Goal: Task Accomplishment & Management: Complete application form

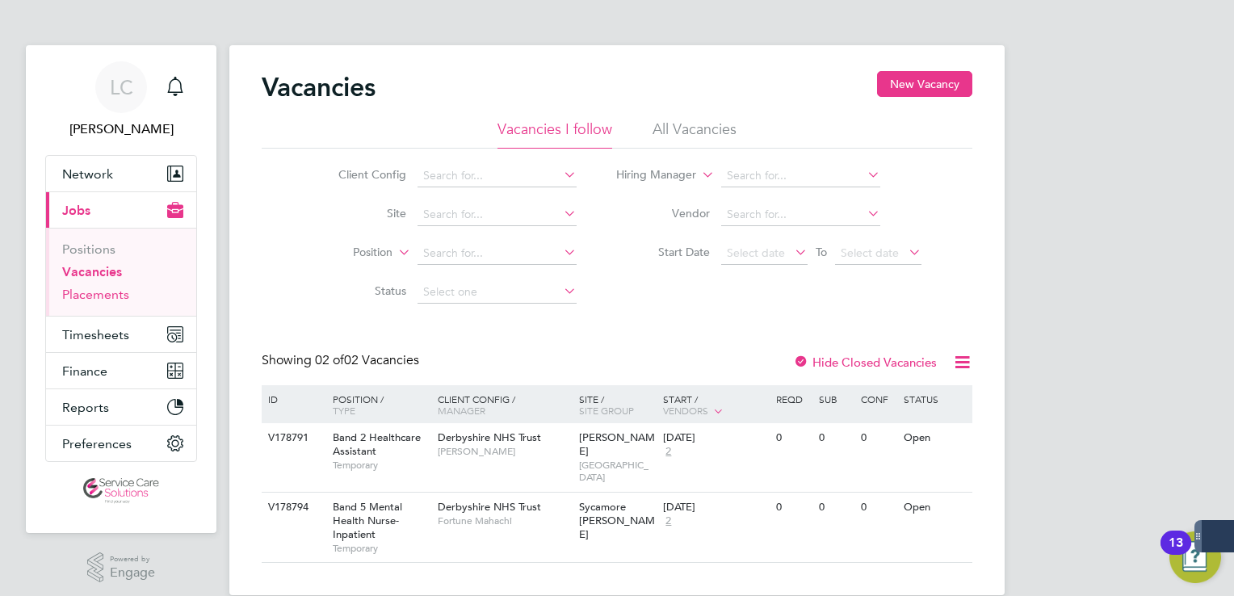
click at [110, 292] on link "Placements" at bounding box center [95, 294] width 67 height 15
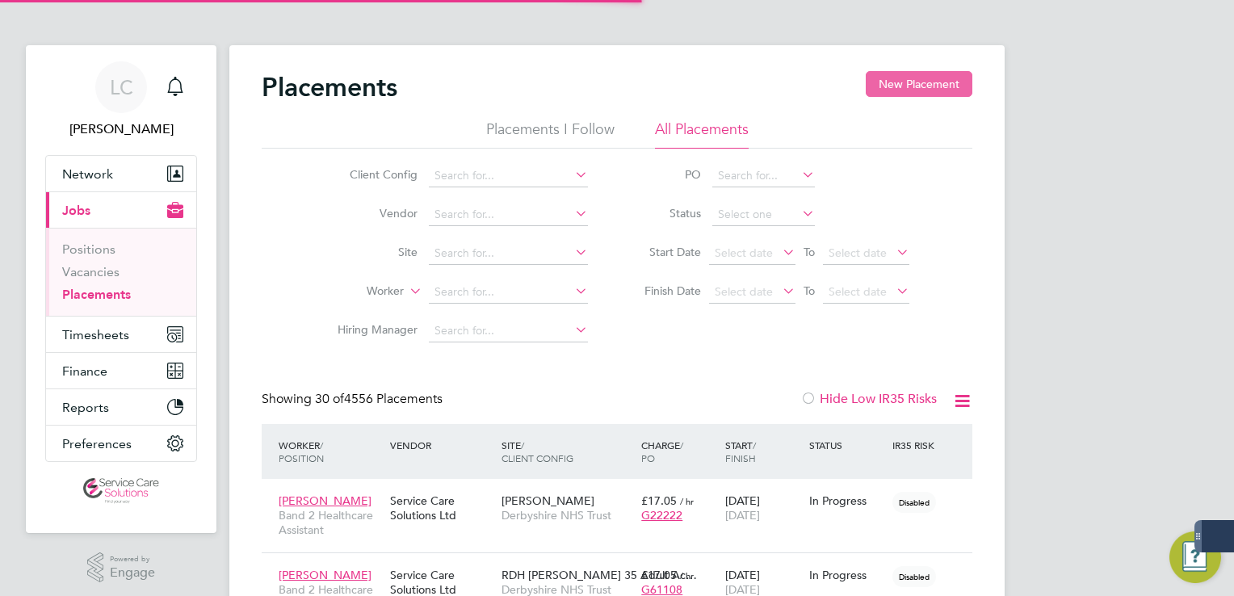
click at [906, 86] on button "New Placement" at bounding box center [919, 84] width 107 height 26
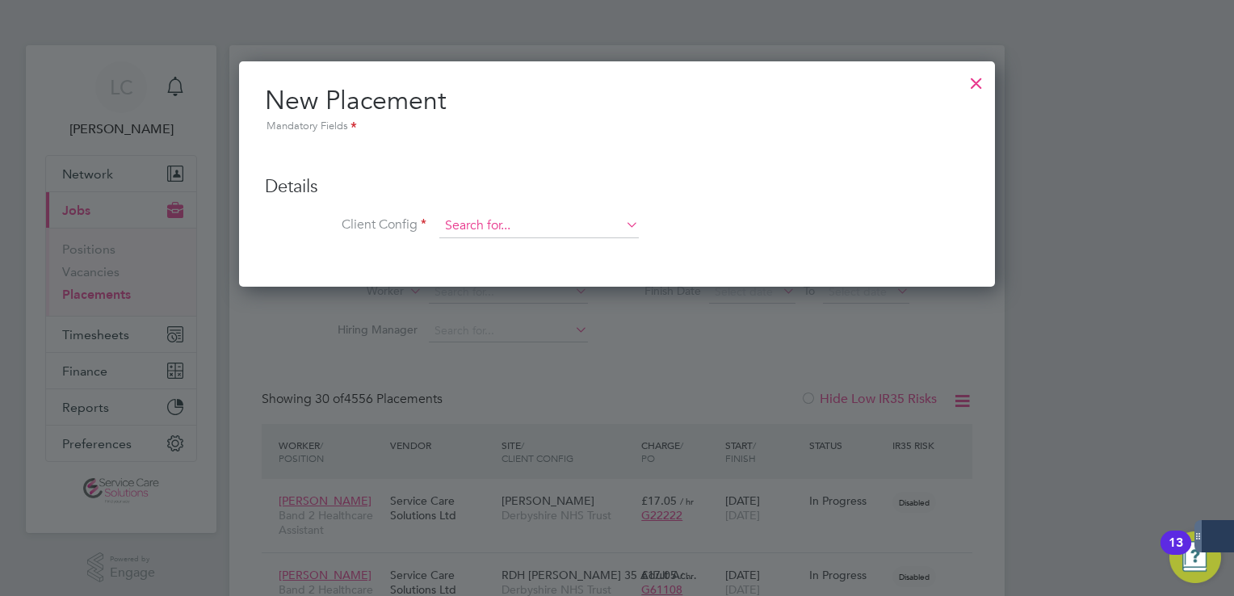
click at [503, 234] on input at bounding box center [539, 226] width 200 height 24
click at [519, 244] on li "Der byshire NHS Trust" at bounding box center [539, 248] width 200 height 22
type input "Derbyshire NHS Trust"
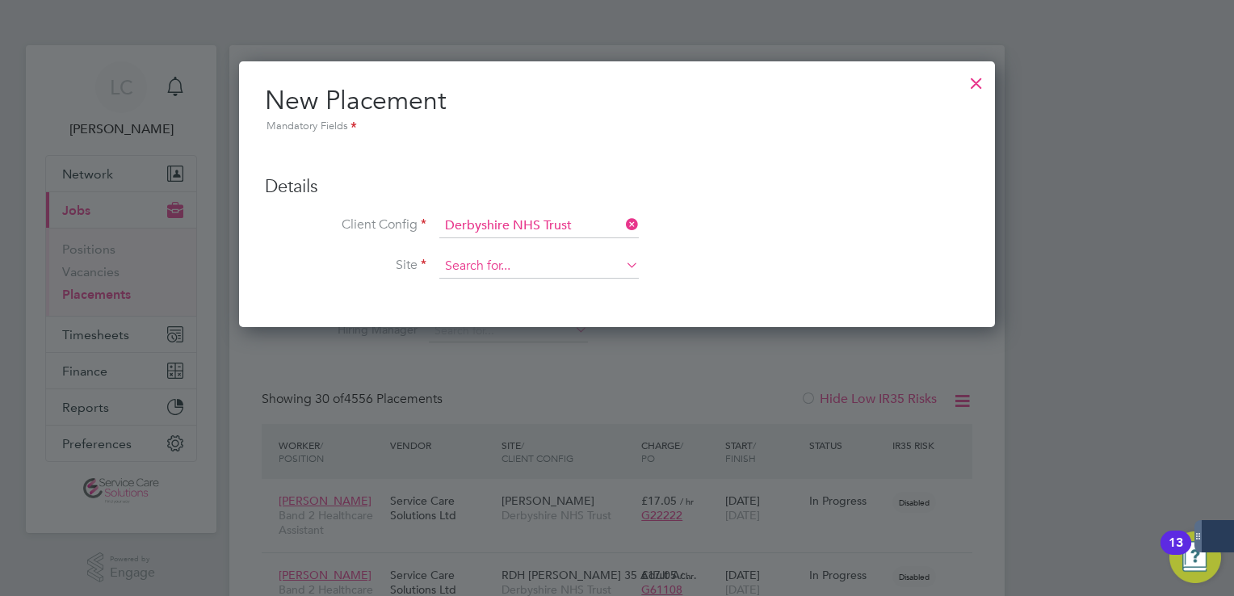
click at [500, 263] on input at bounding box center [539, 266] width 200 height 24
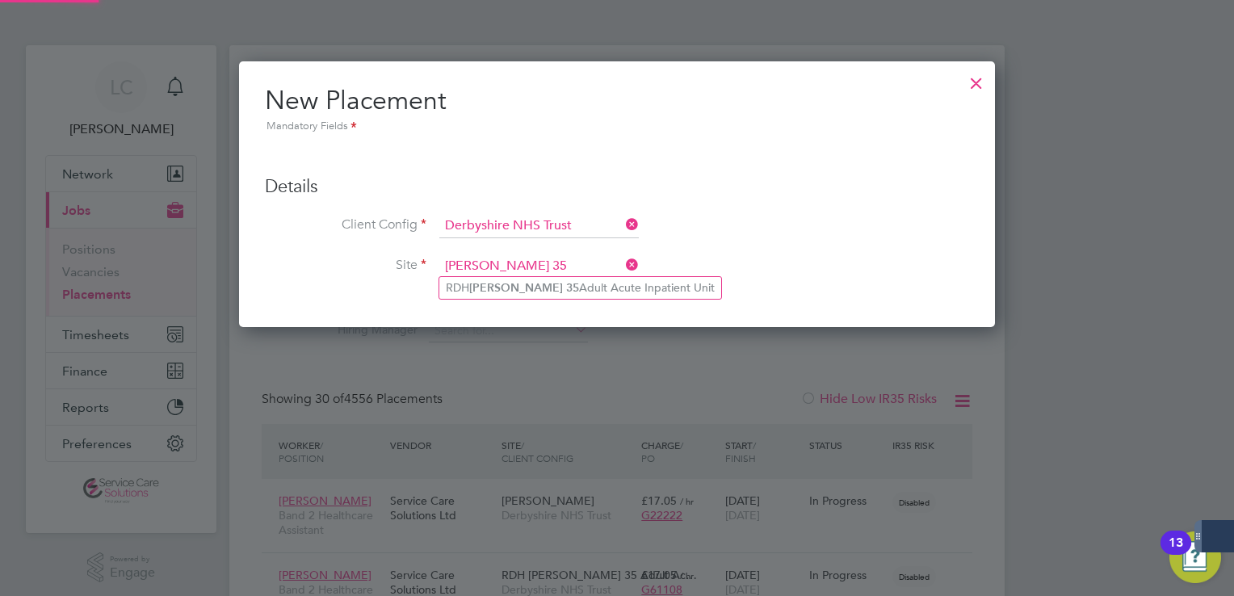
click at [469, 275] on input "ward 35" at bounding box center [539, 266] width 200 height 24
click at [490, 266] on input "ward 35" at bounding box center [539, 266] width 200 height 24
type input "ward 35"
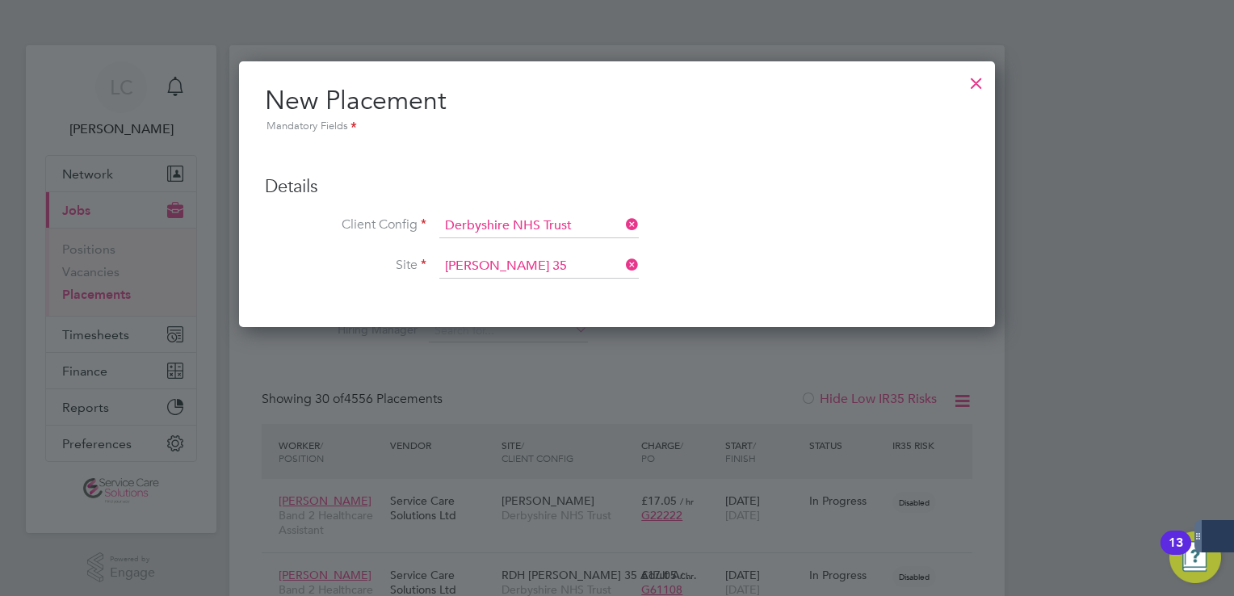
click at [623, 263] on icon at bounding box center [623, 265] width 0 height 23
click at [489, 260] on input at bounding box center [539, 266] width 200 height 24
click at [976, 79] on div at bounding box center [976, 79] width 29 height 29
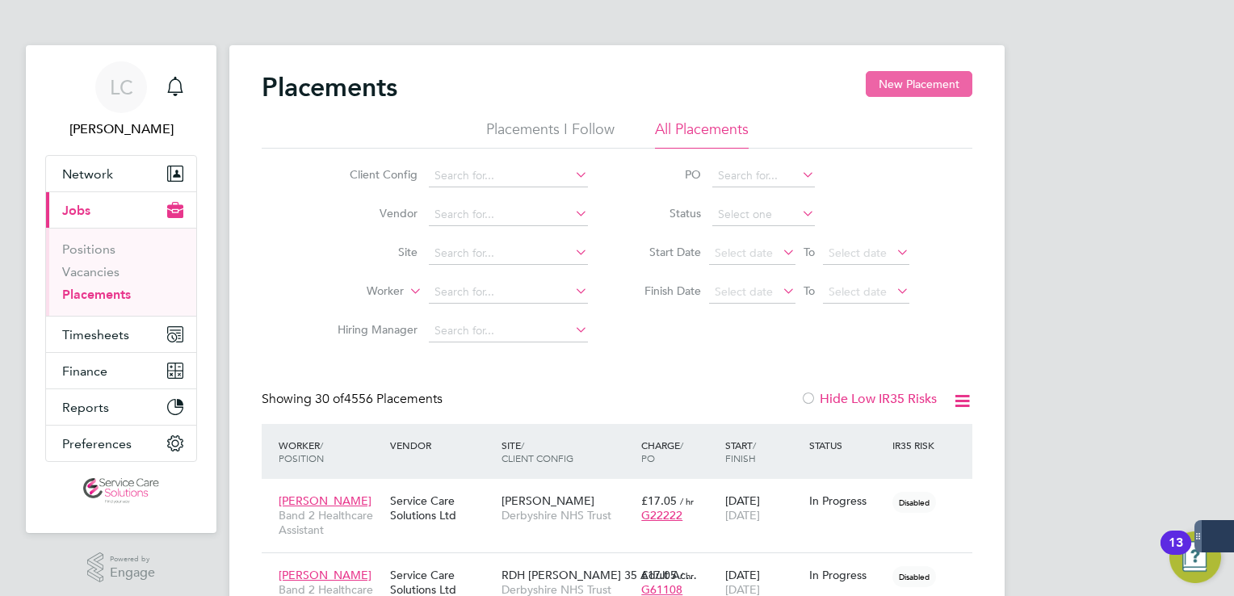
click at [944, 76] on button "New Placement" at bounding box center [919, 84] width 107 height 26
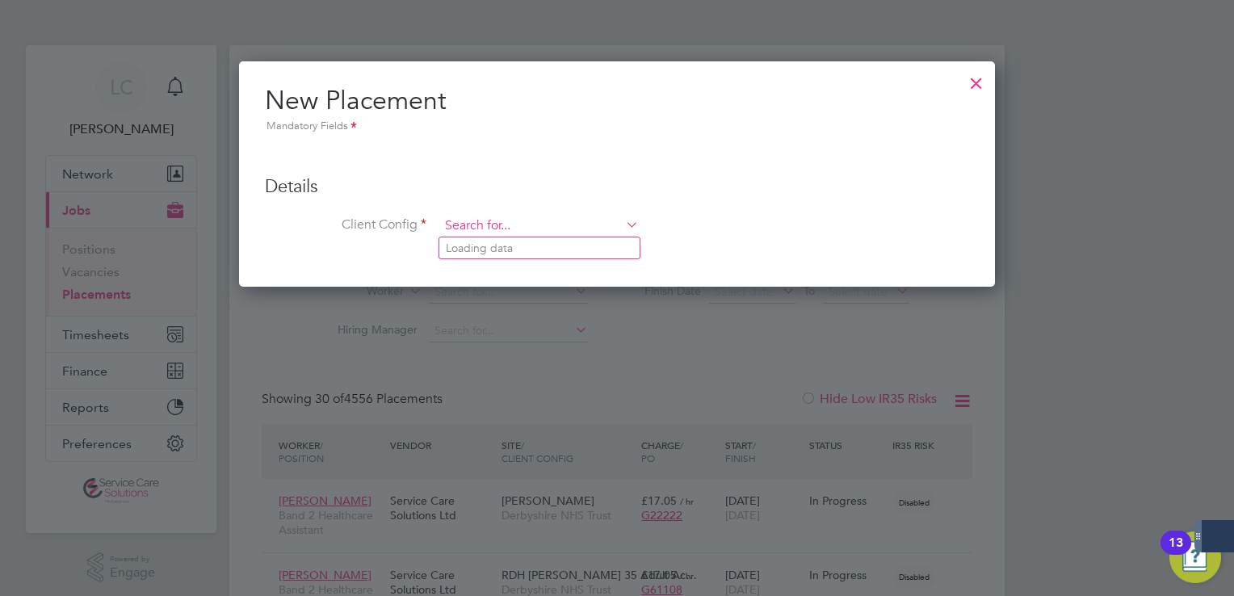
click at [497, 215] on input at bounding box center [539, 226] width 200 height 24
click at [494, 246] on li "Der byshire NHS Trust" at bounding box center [539, 248] width 200 height 22
type input "Derbyshire NHS Trust"
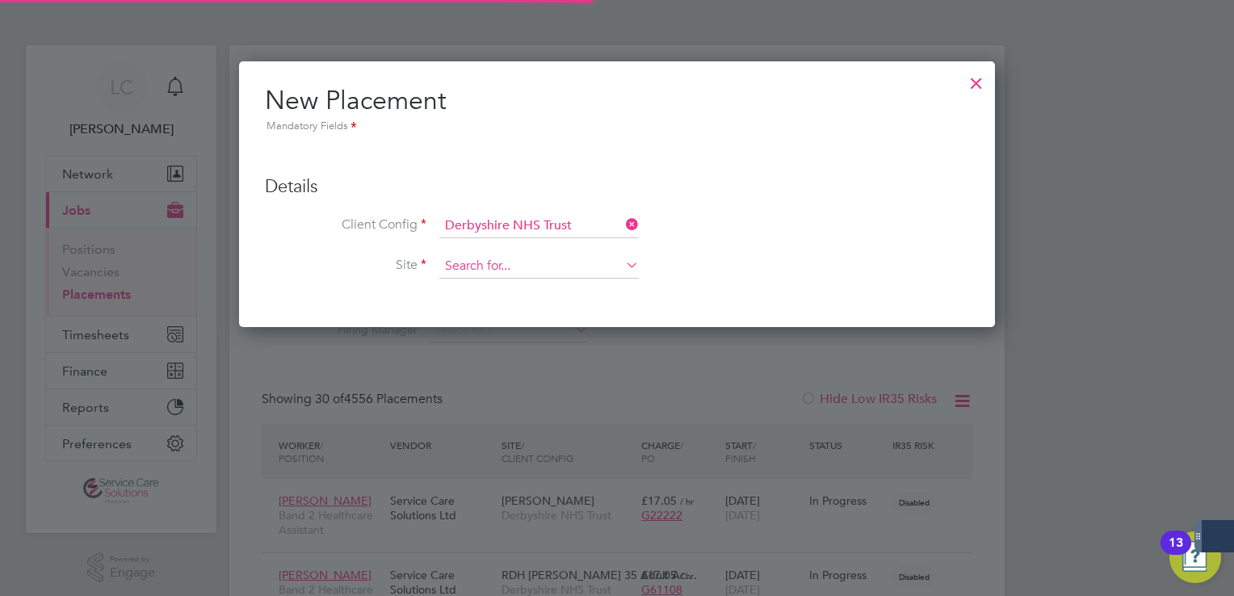
click at [489, 260] on input at bounding box center [539, 266] width 200 height 24
click at [553, 279] on li "RDH Ward 35 Adult Acute Inpatient Unit" at bounding box center [580, 288] width 282 height 22
type input "RDH [PERSON_NAME] 35 Adult Acute Inpatient Unit"
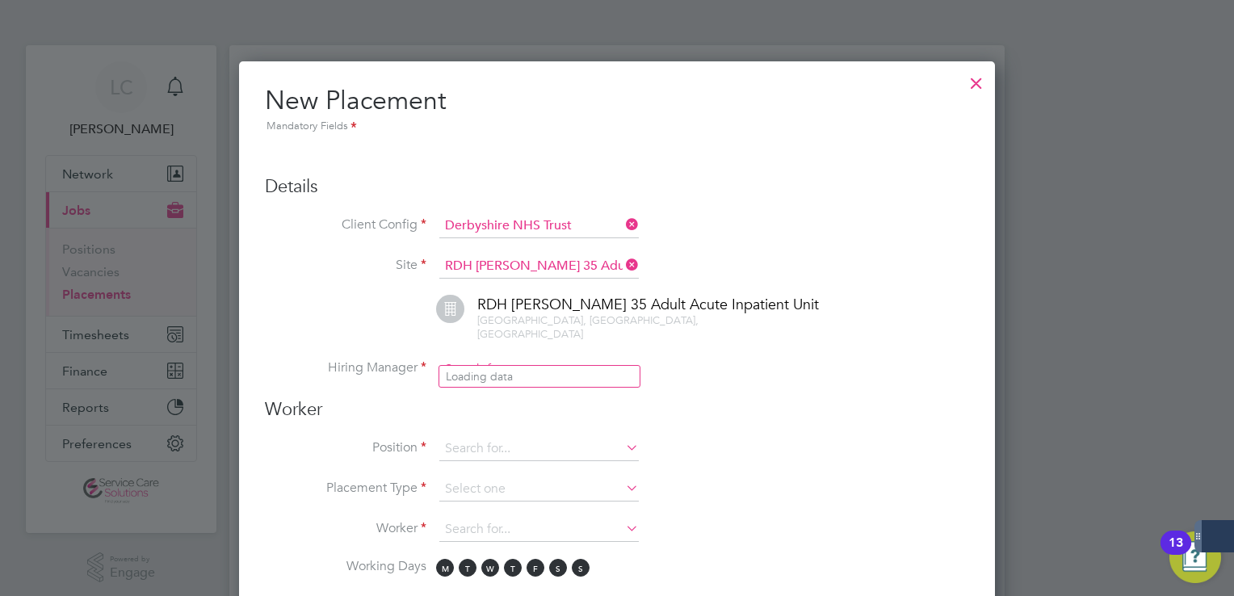
click at [478, 358] on input at bounding box center [539, 370] width 200 height 24
click at [977, 85] on div at bounding box center [976, 79] width 29 height 29
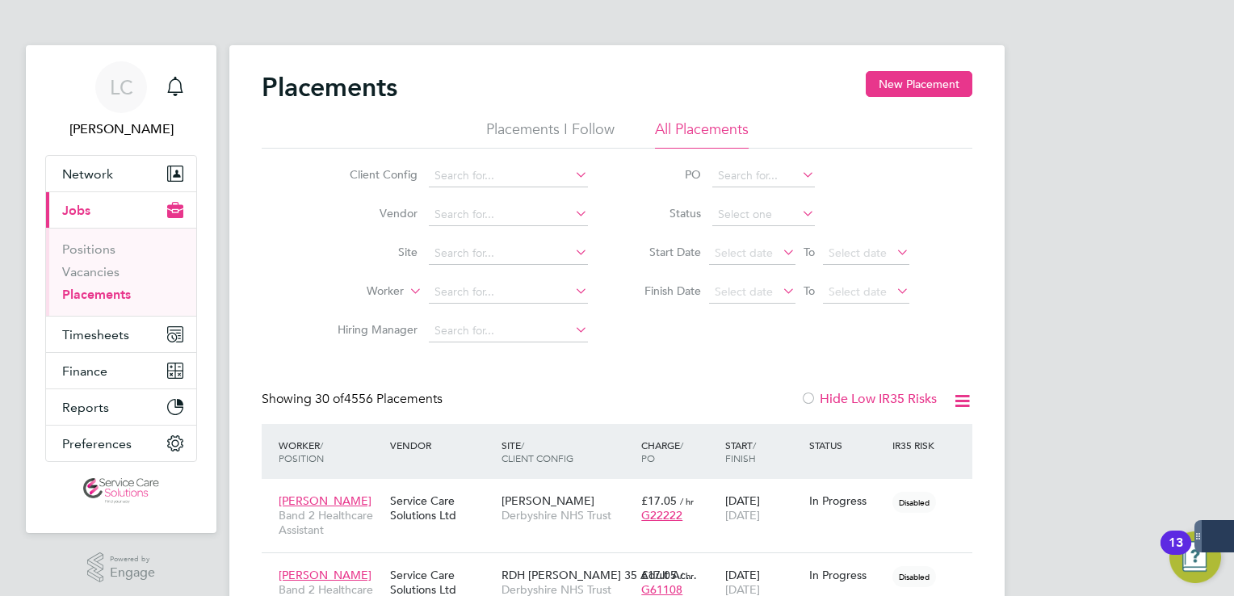
click at [105, 292] on link "Placements" at bounding box center [96, 294] width 69 height 15
click at [460, 252] on input at bounding box center [508, 253] width 159 height 23
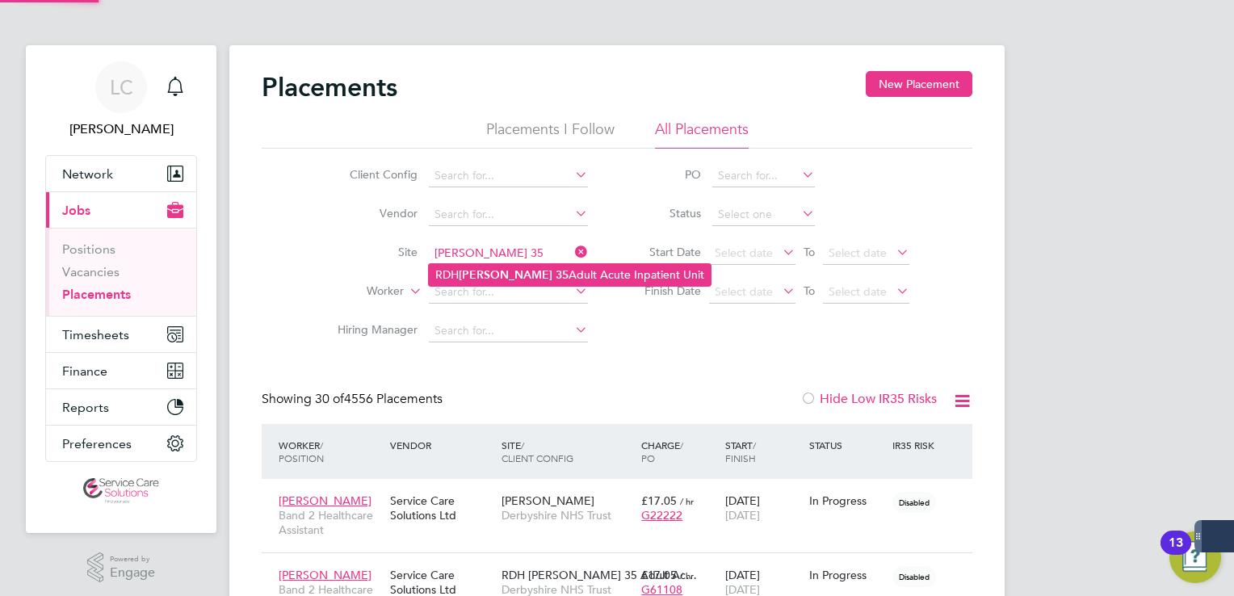
click at [556, 276] on b "35" at bounding box center [562, 275] width 13 height 14
type input "RDH [PERSON_NAME] 35 Adult Acute Inpatient Unit"
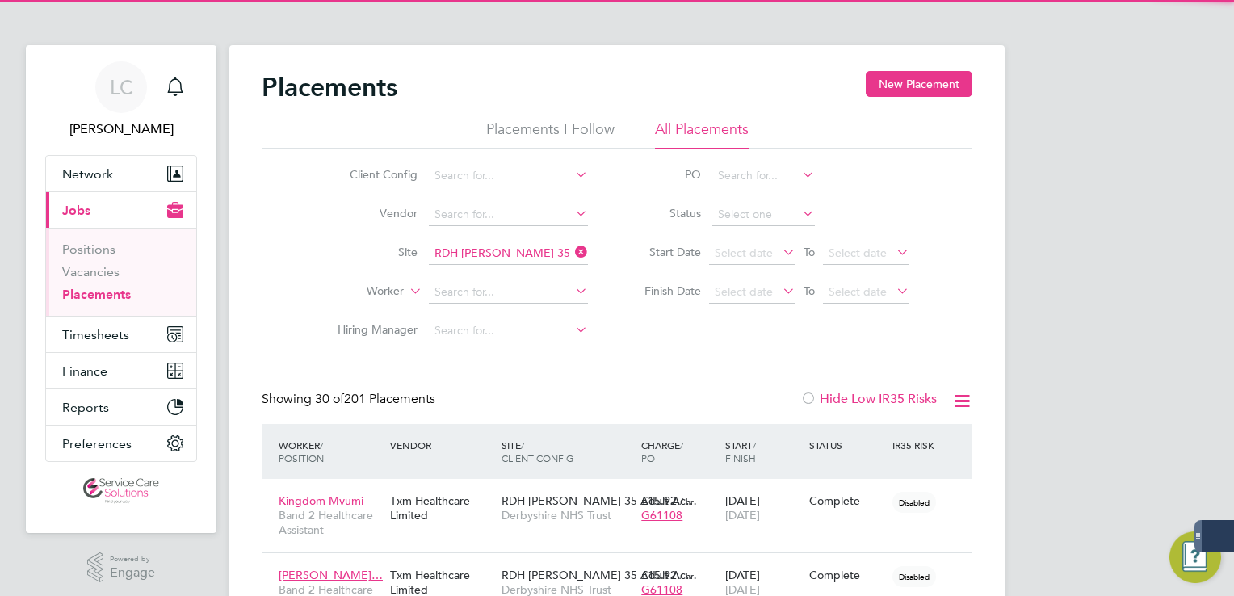
scroll to position [46, 141]
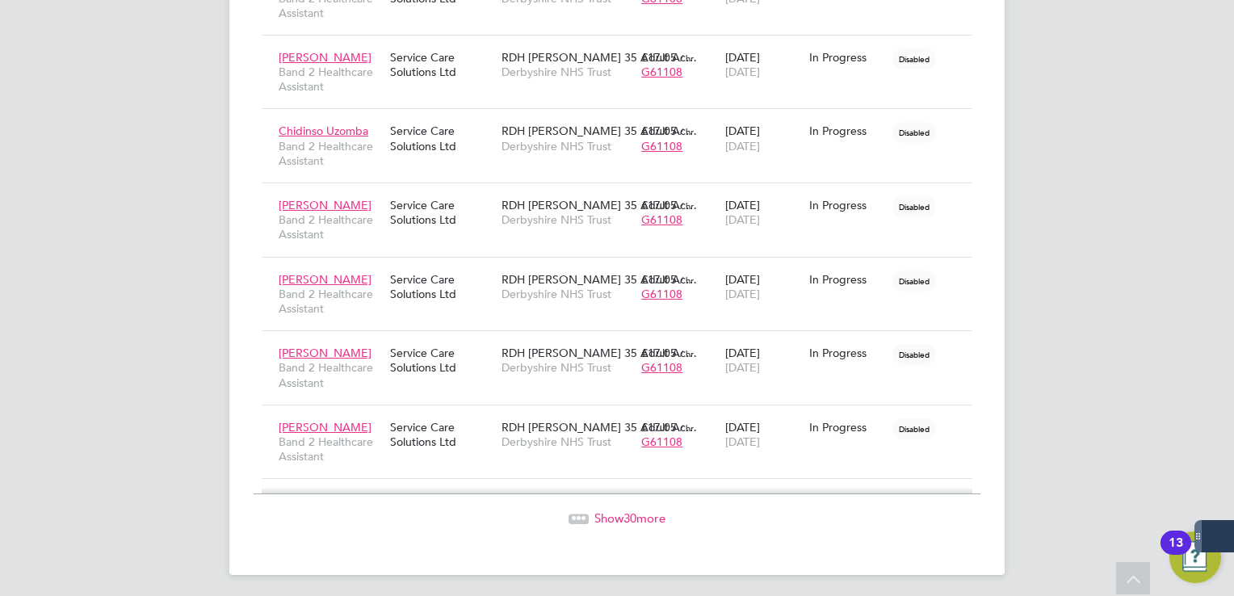
click at [628, 511] on span "30" at bounding box center [630, 518] width 13 height 15
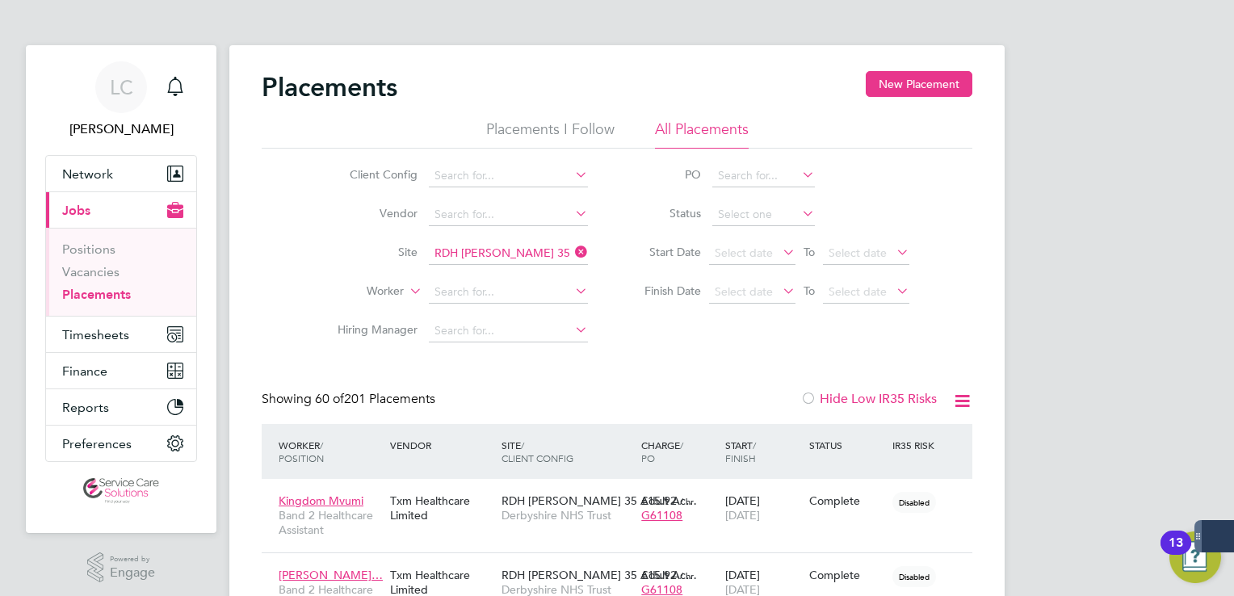
click at [738, 448] on div "Start / Finish" at bounding box center [763, 452] width 84 height 42
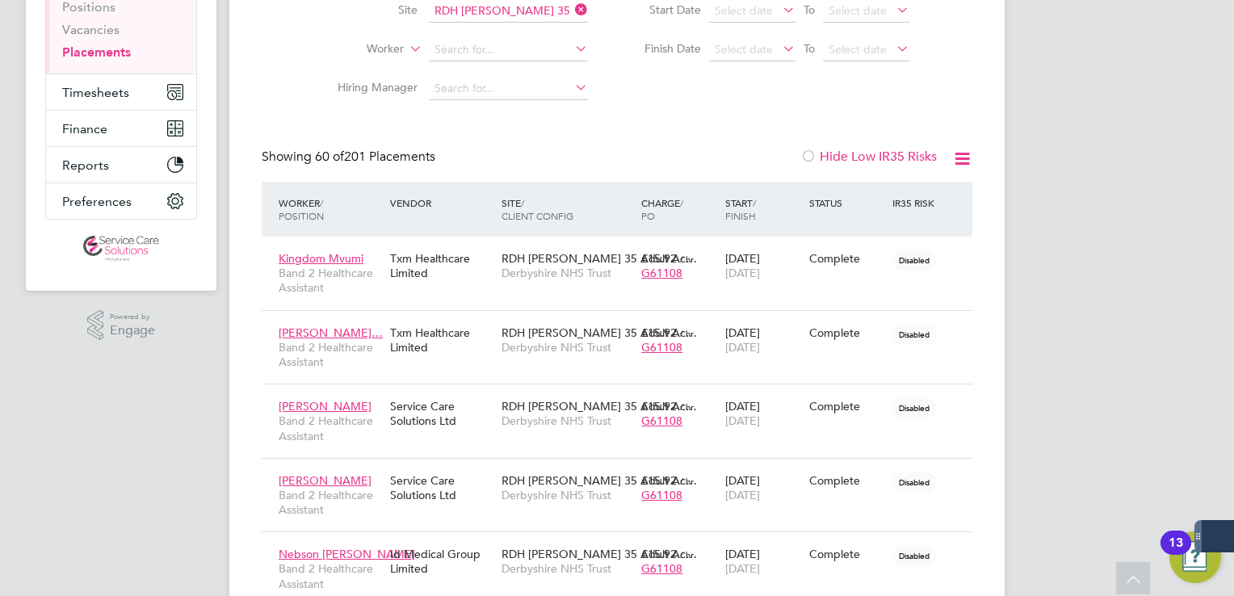
click at [748, 216] on span "/ Finish" at bounding box center [740, 209] width 31 height 26
click at [750, 205] on div "Start / Finish" at bounding box center [763, 209] width 84 height 42
click at [741, 218] on span "/ Finish" at bounding box center [740, 209] width 31 height 26
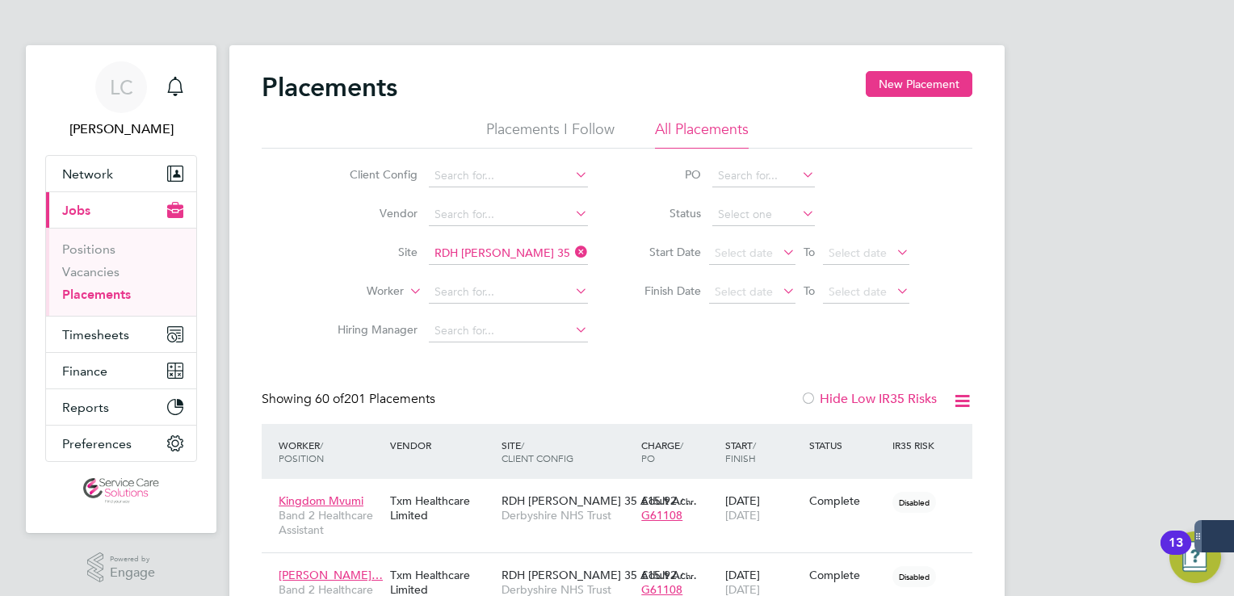
click at [780, 247] on icon at bounding box center [780, 252] width 0 height 23
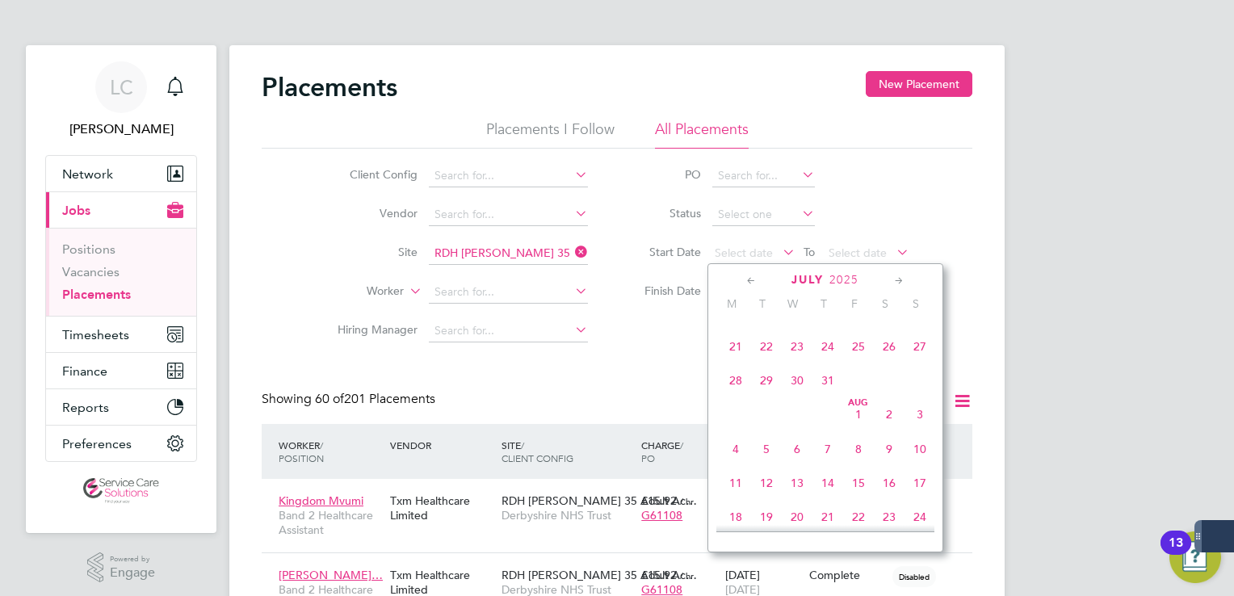
drag, startPoint x: 857, startPoint y: 435, endPoint x: 900, endPoint y: 378, distance: 71.6
click at [858, 430] on span "Aug 1" at bounding box center [858, 414] width 31 height 31
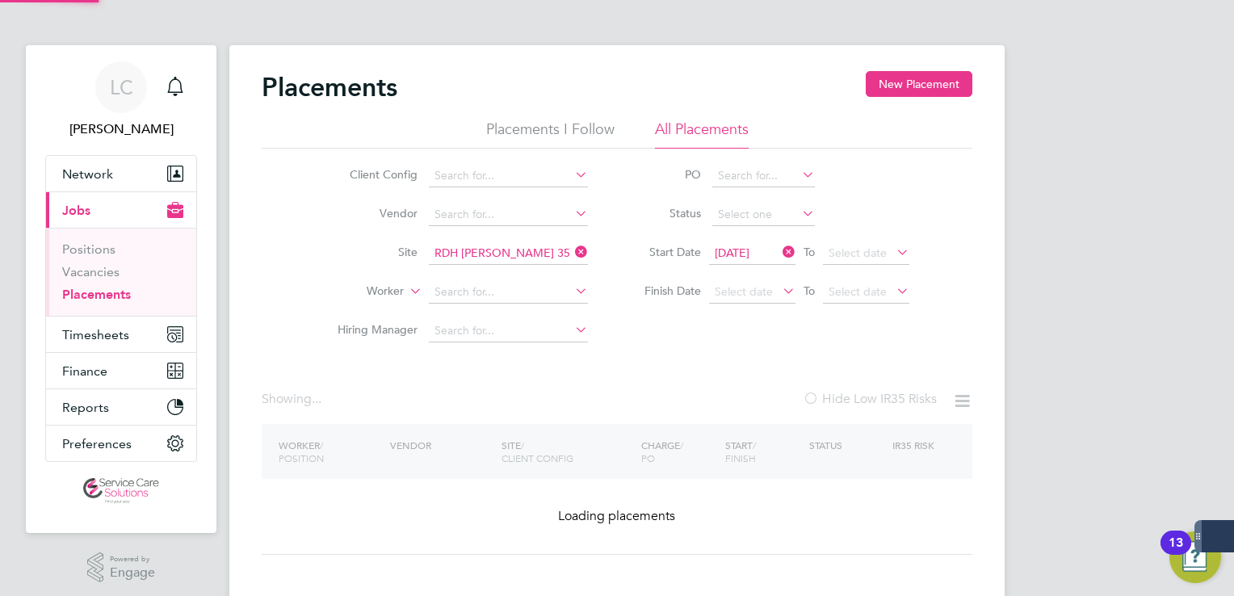
click at [982, 305] on div "Placements New Placement Placements I Follow All Placements Client Config Vendo…" at bounding box center [616, 324] width 775 height 558
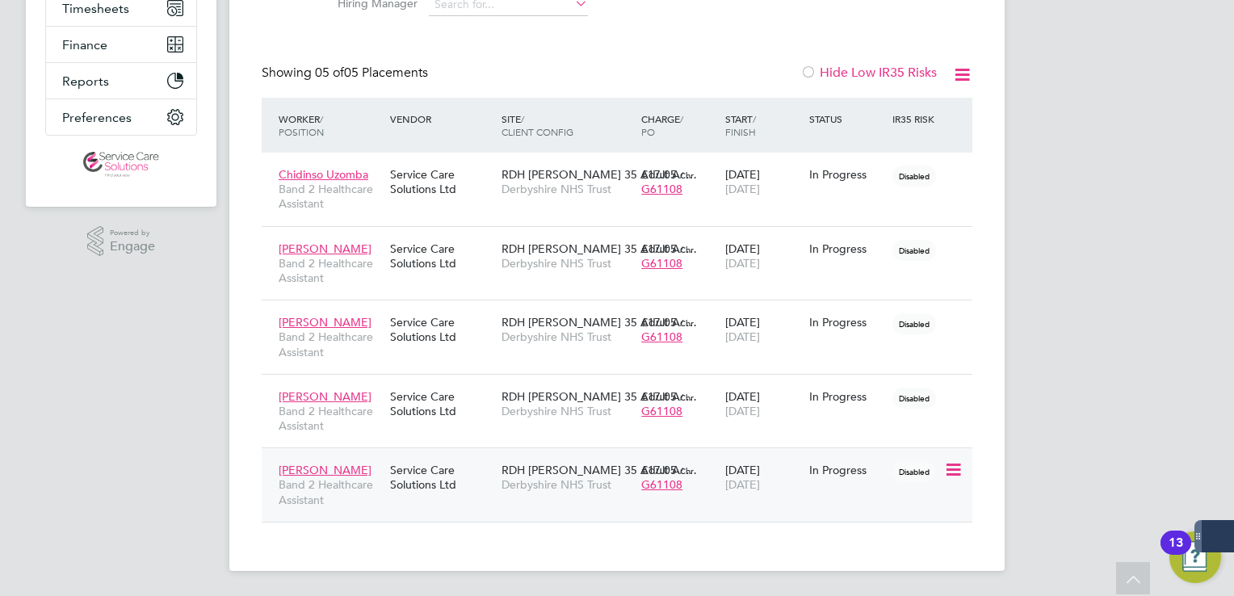
click at [745, 490] on span "[DATE]" at bounding box center [742, 484] width 35 height 15
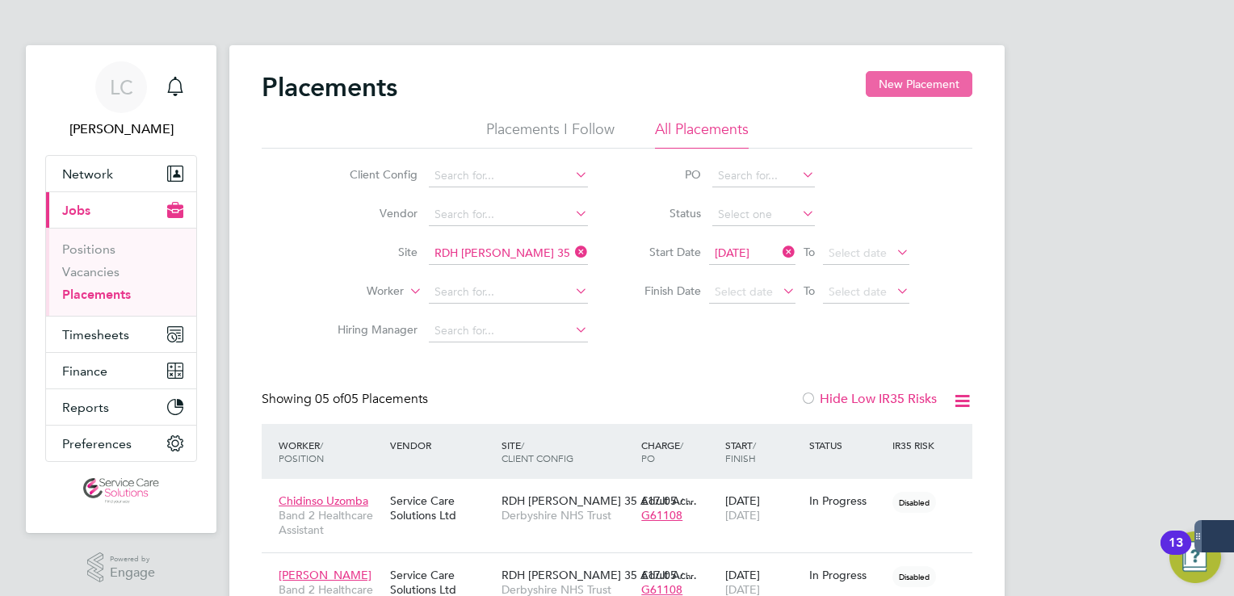
click at [925, 95] on button "New Placement" at bounding box center [919, 84] width 107 height 26
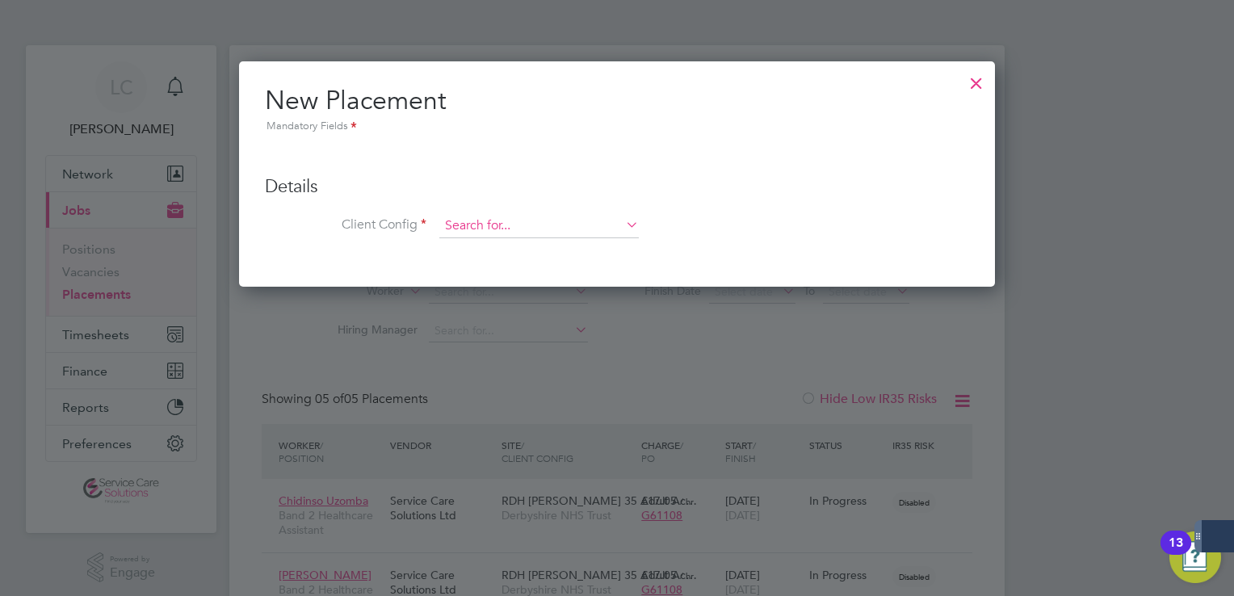
click at [490, 231] on input at bounding box center [539, 226] width 200 height 24
click at [506, 247] on li "Der byshire NHS Trust" at bounding box center [539, 248] width 200 height 22
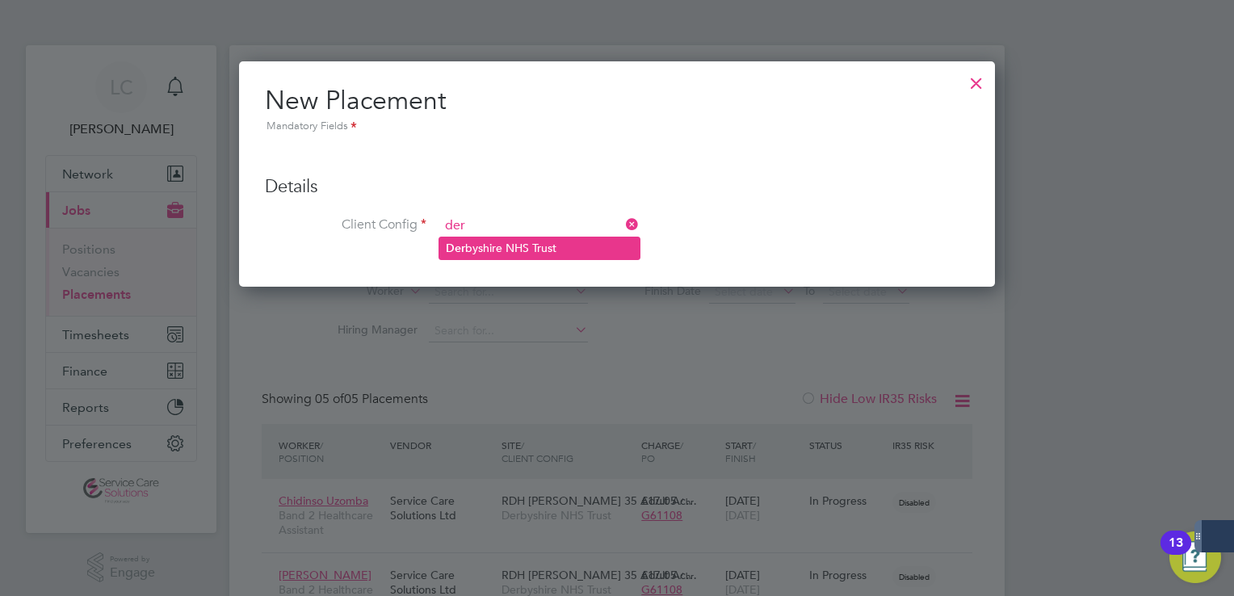
type input "Derbyshire NHS Trust"
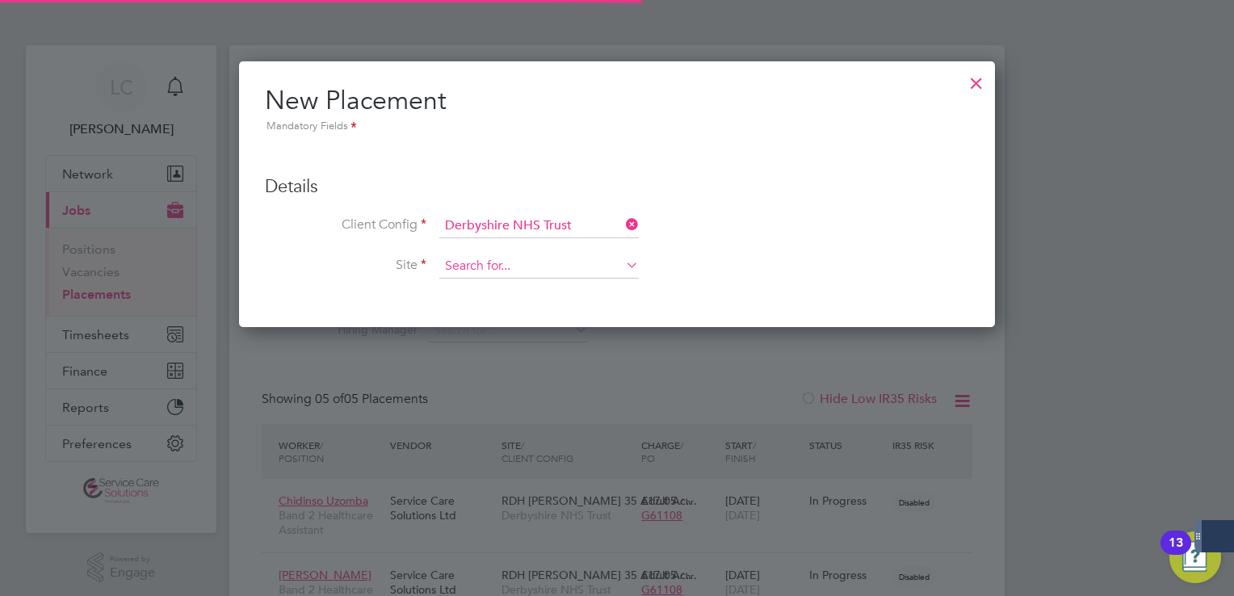
click at [506, 264] on input at bounding box center [539, 266] width 200 height 24
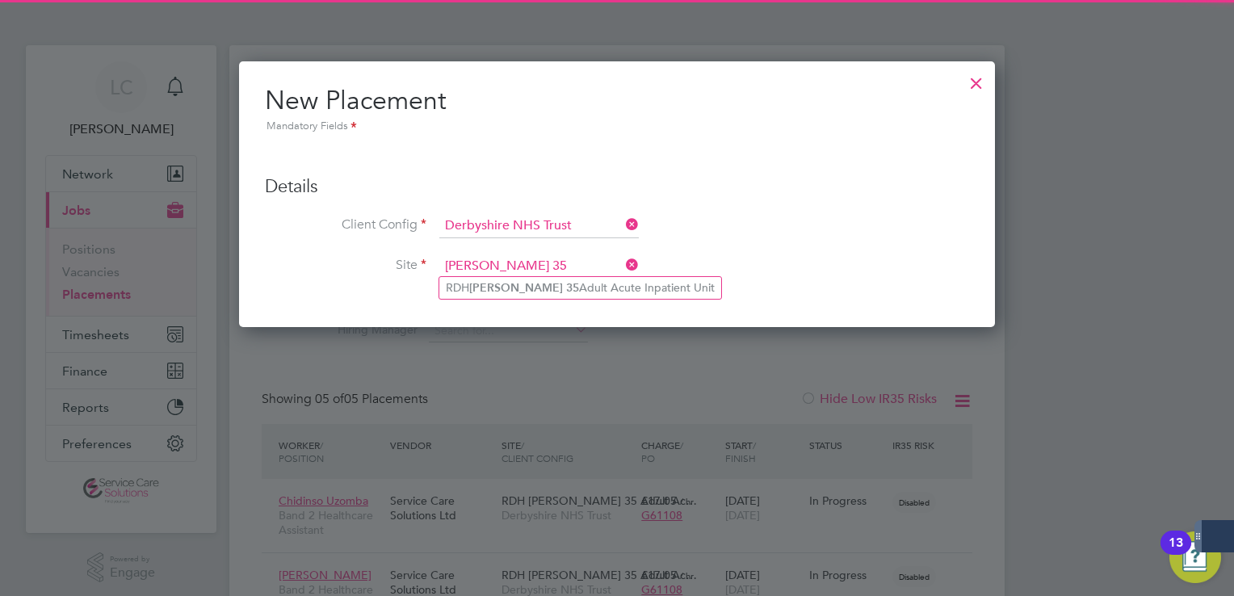
click at [511, 277] on li "RDH Ward 35 Adult Acute Inpatient Unit" at bounding box center [580, 288] width 282 height 22
type input "RDH [PERSON_NAME] 35 Adult Acute Inpatient Unit"
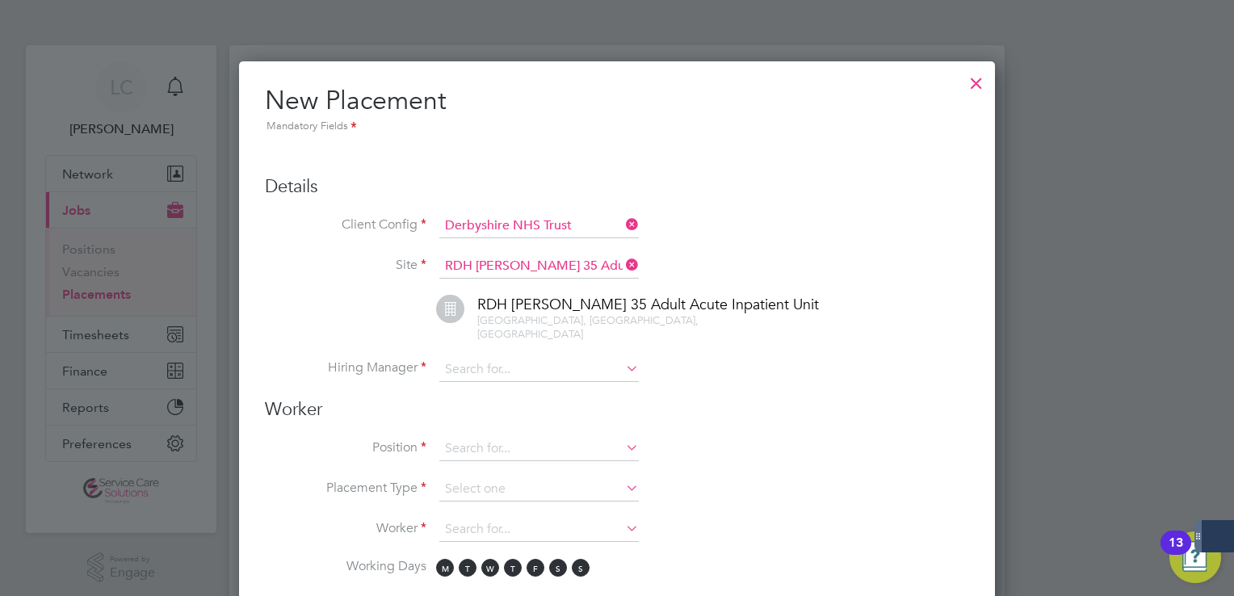
click at [511, 292] on li "Site RDH Ward 35 Adult Acute Inpatient Unit" at bounding box center [617, 274] width 704 height 40
click at [503, 358] on input at bounding box center [539, 370] width 200 height 24
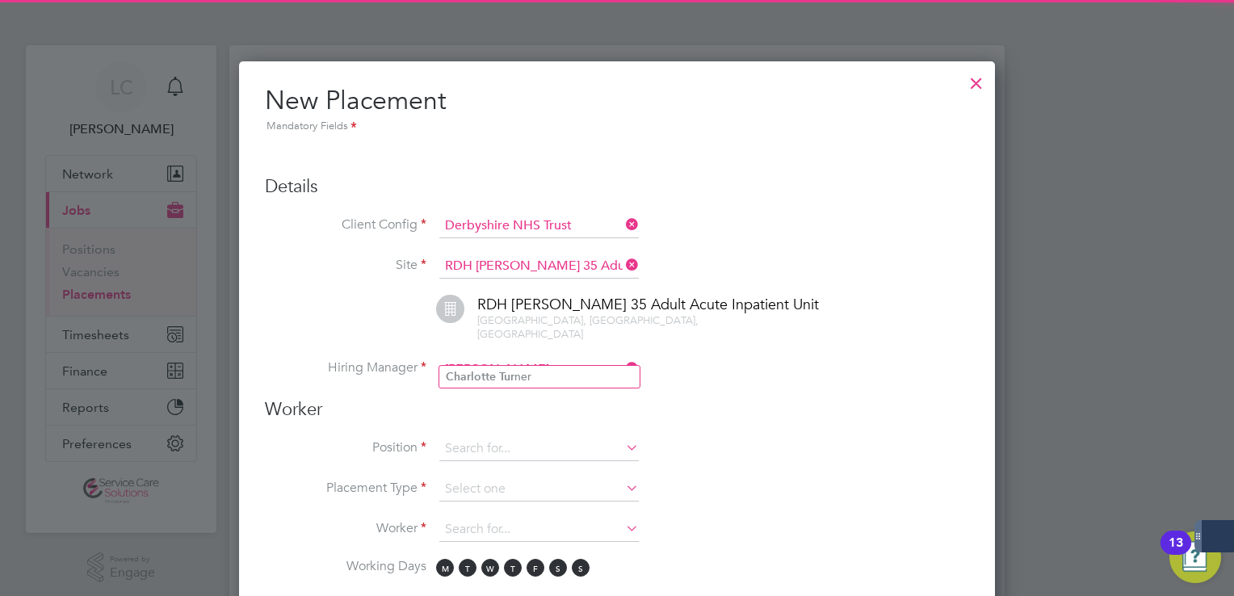
drag, startPoint x: 531, startPoint y: 372, endPoint x: 582, endPoint y: 360, distance: 52.3
click at [532, 372] on li "Charlotte Tur ner" at bounding box center [539, 377] width 200 height 22
type input "[PERSON_NAME]"
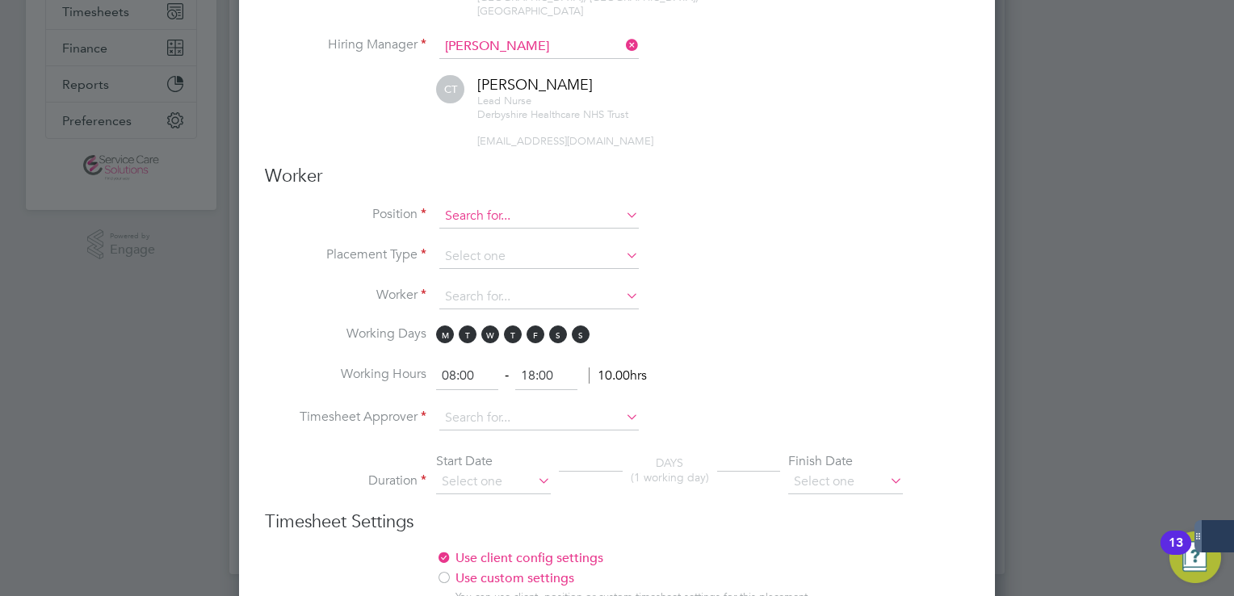
click at [479, 204] on input at bounding box center [539, 216] width 200 height 24
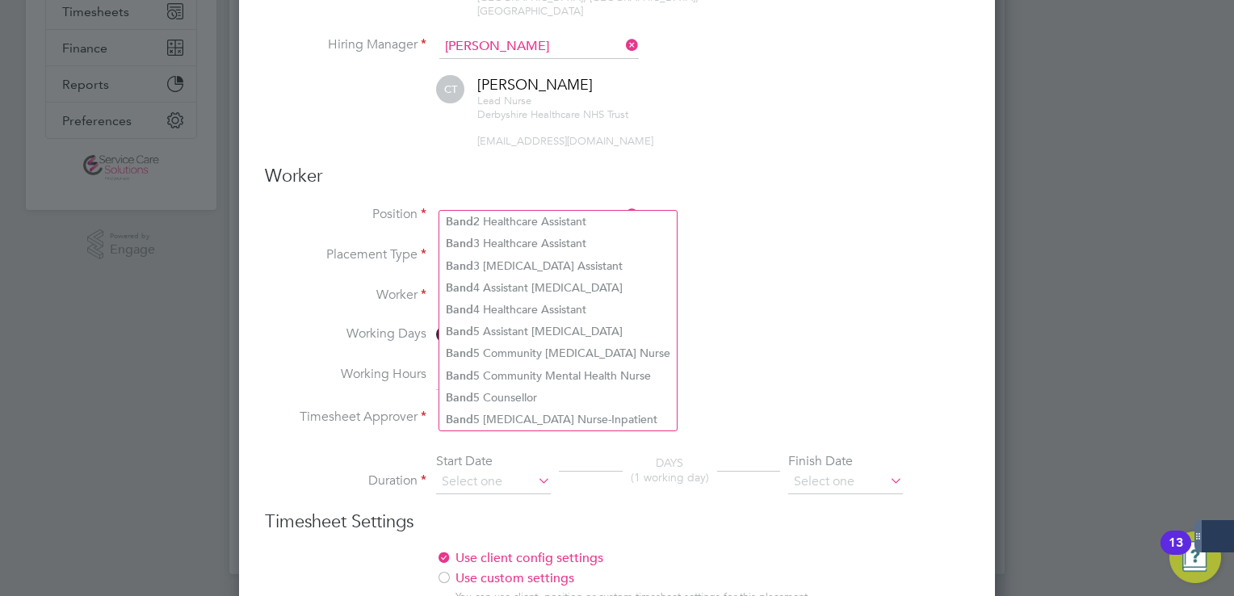
type input "band"
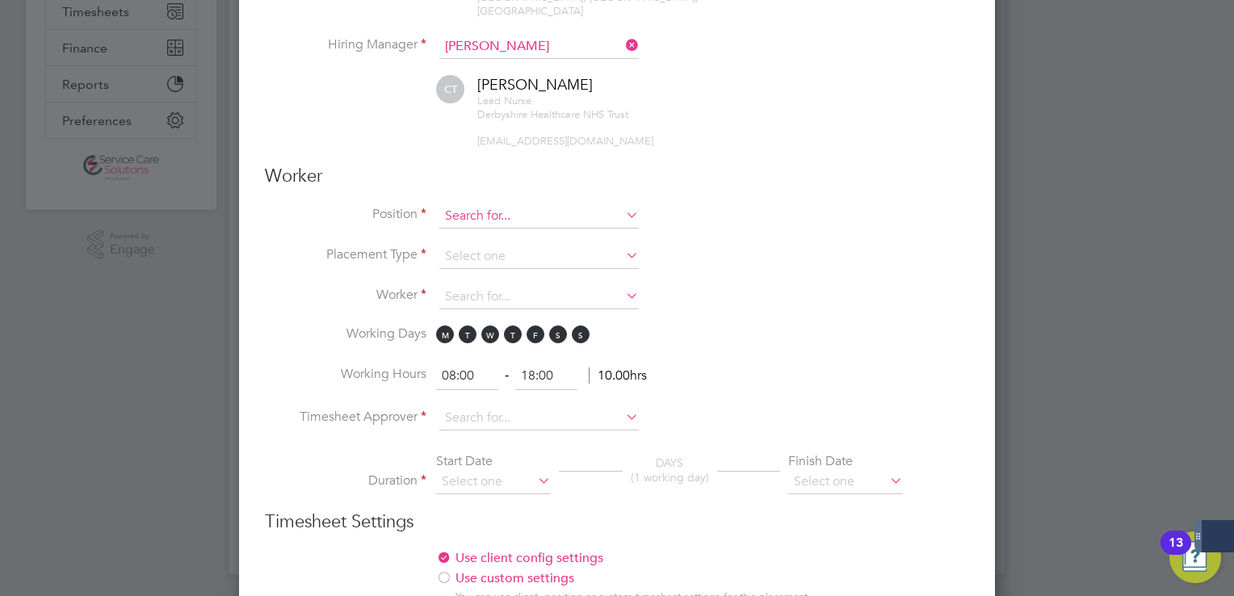
click at [481, 204] on input at bounding box center [539, 216] width 200 height 24
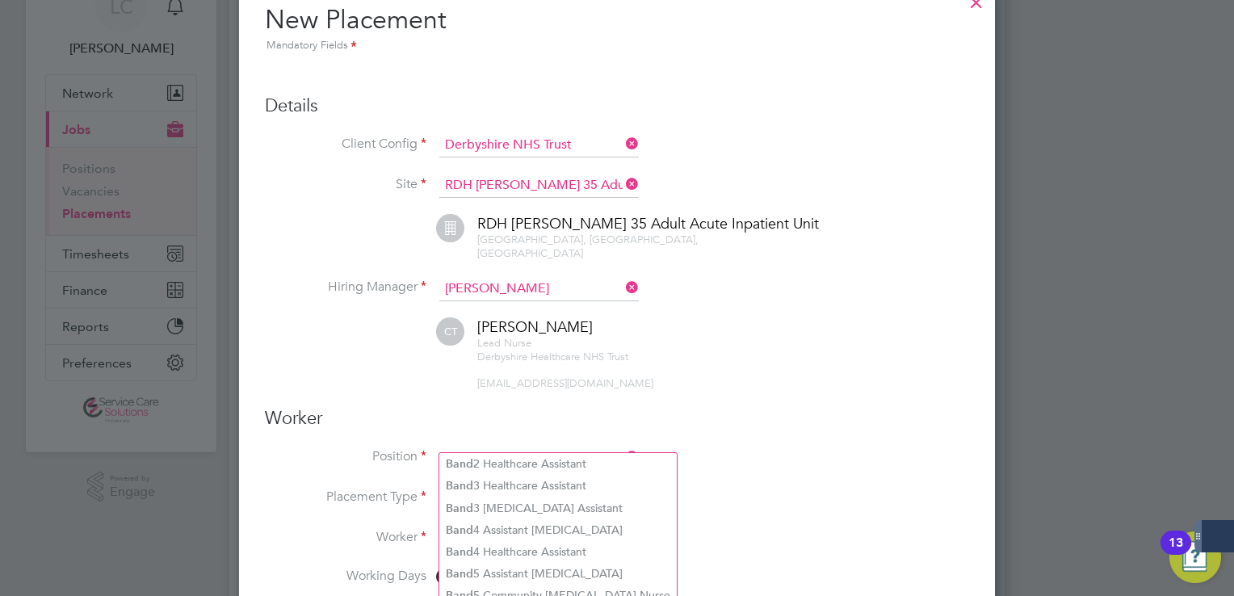
scroll to position [404, 0]
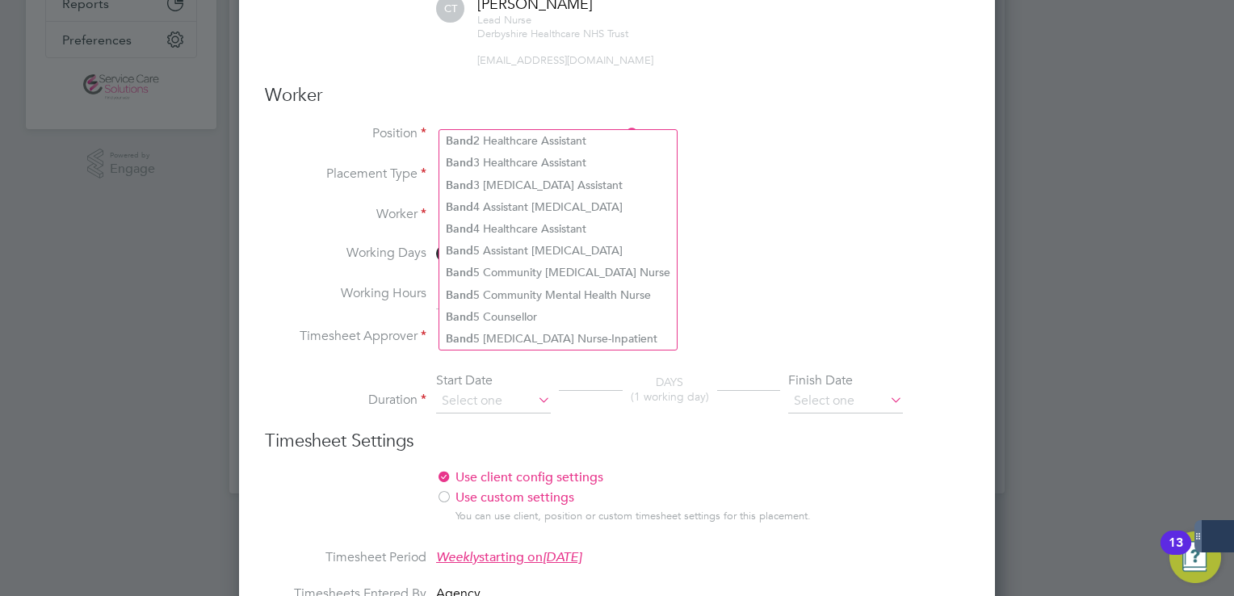
type input "band"
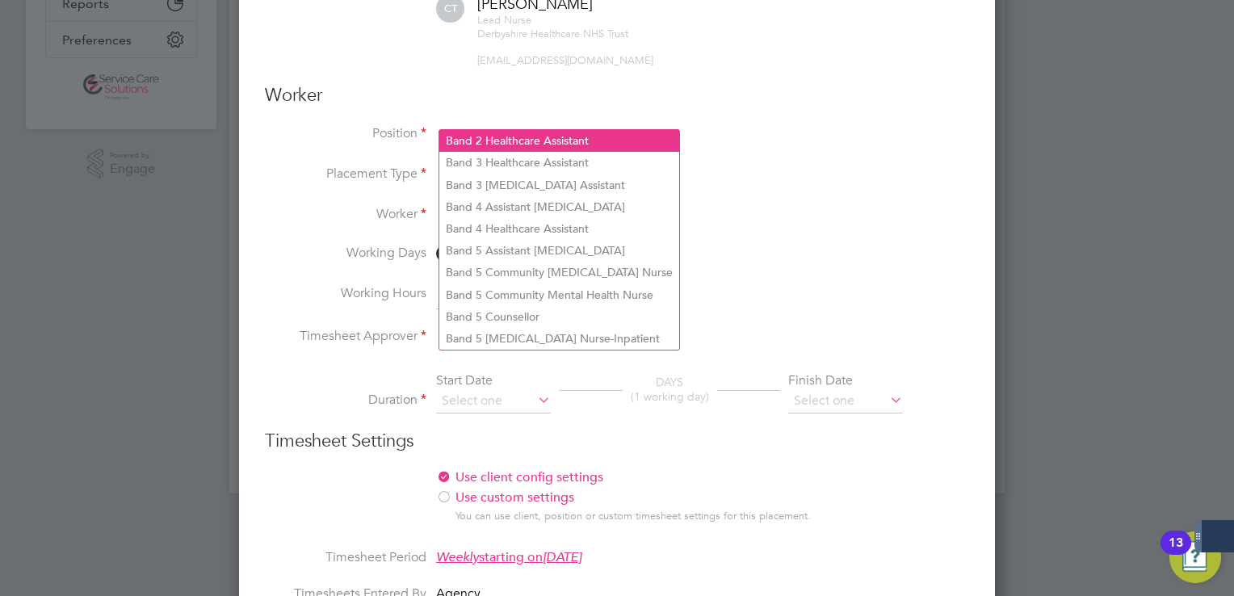
click at [522, 137] on li "Band 2 Healthcare Assistant" at bounding box center [559, 141] width 240 height 22
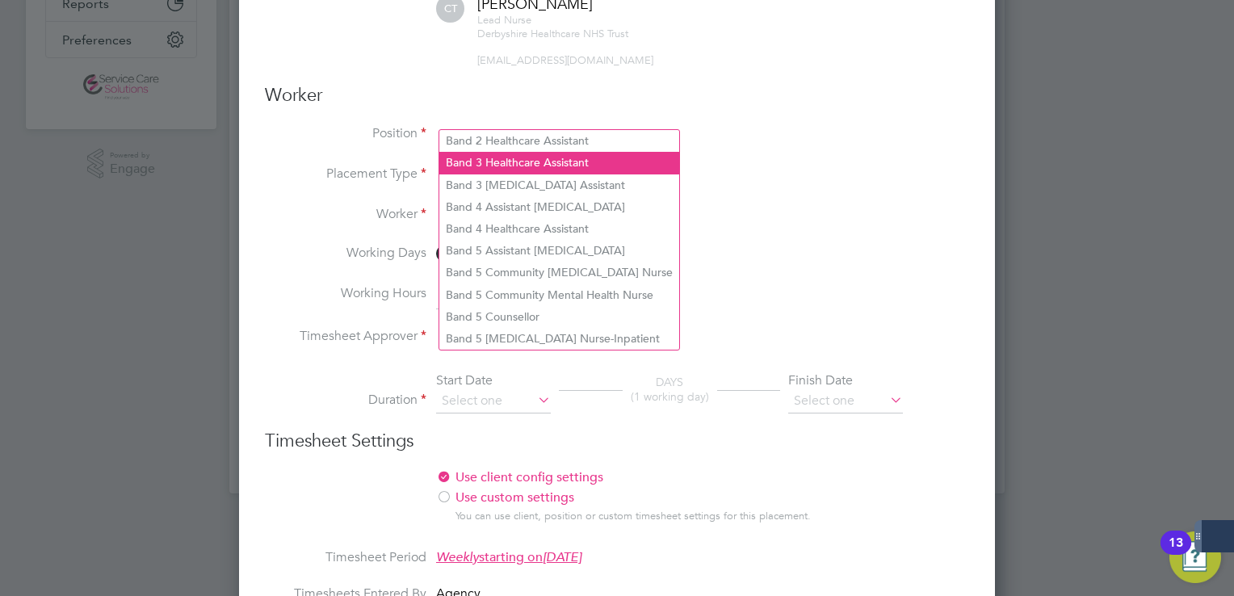
type input "Band 2 Healthcare Assistant"
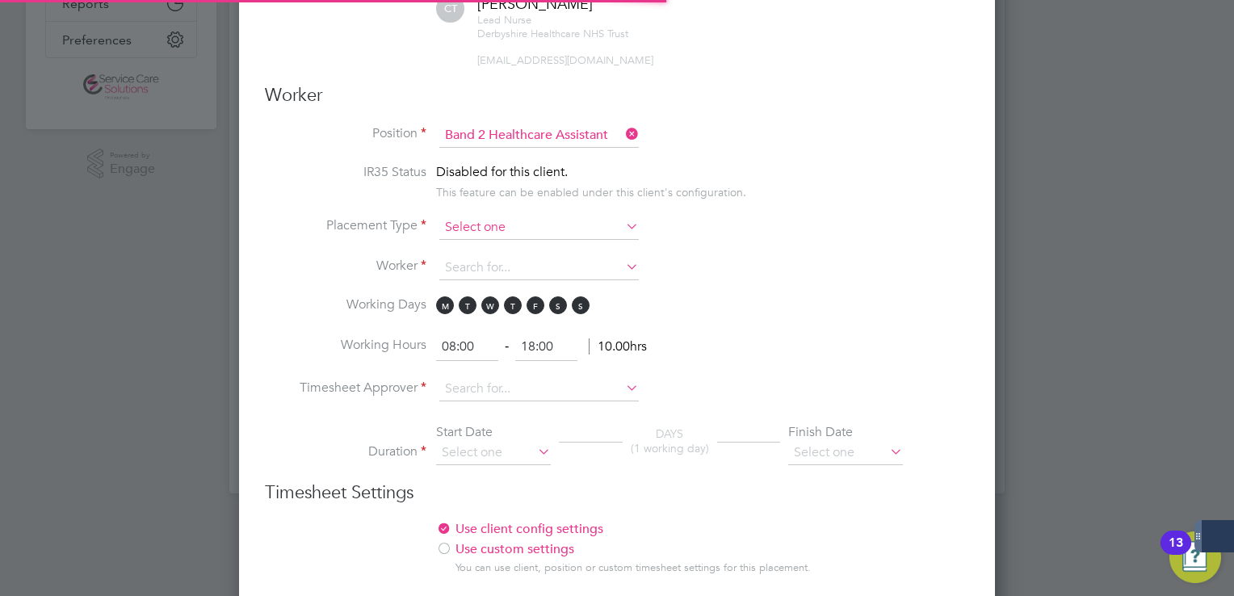
scroll to position [48, 84]
click at [485, 216] on input at bounding box center [539, 228] width 200 height 24
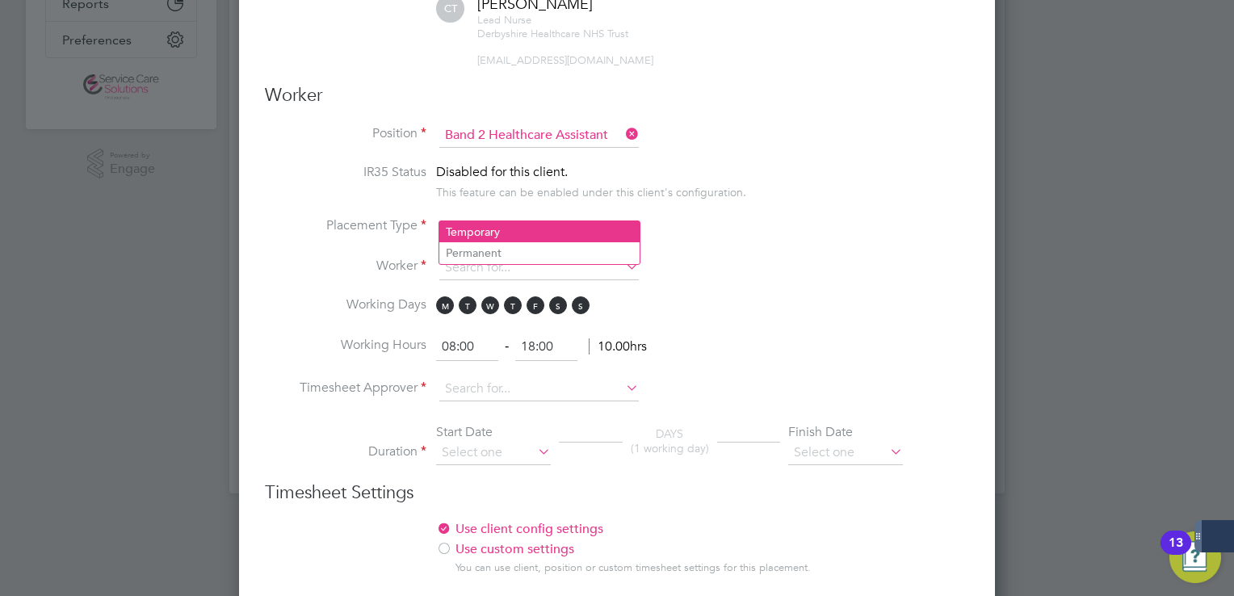
click at [490, 231] on li "Temporary" at bounding box center [539, 231] width 200 height 21
type input "Temporary"
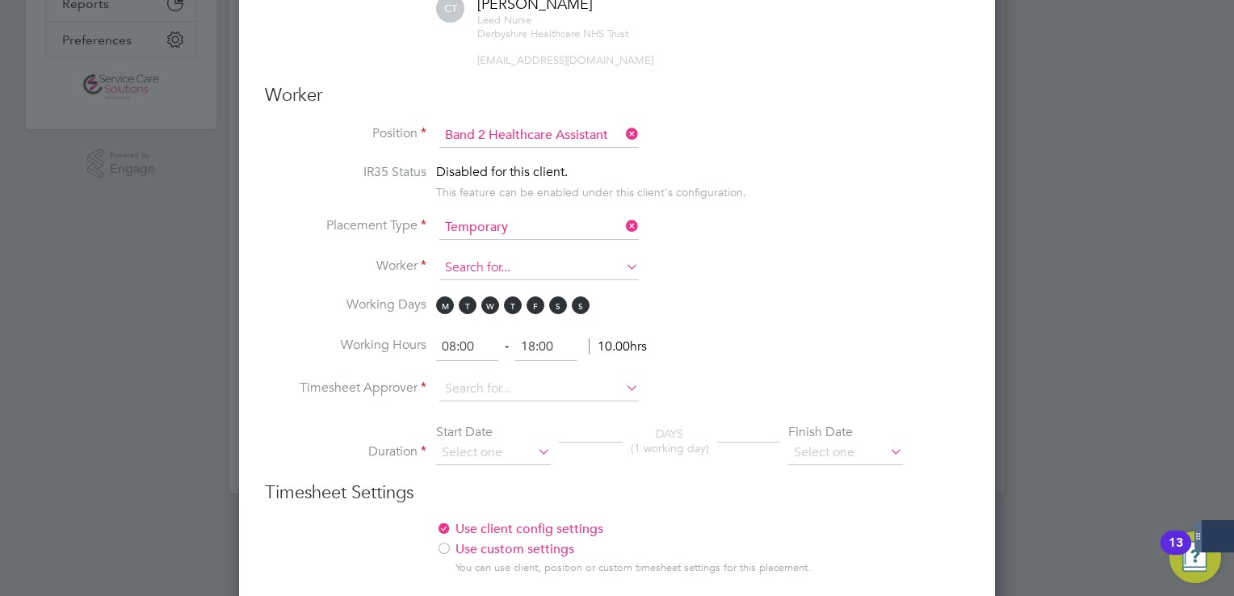
click at [490, 256] on input at bounding box center [539, 268] width 200 height 24
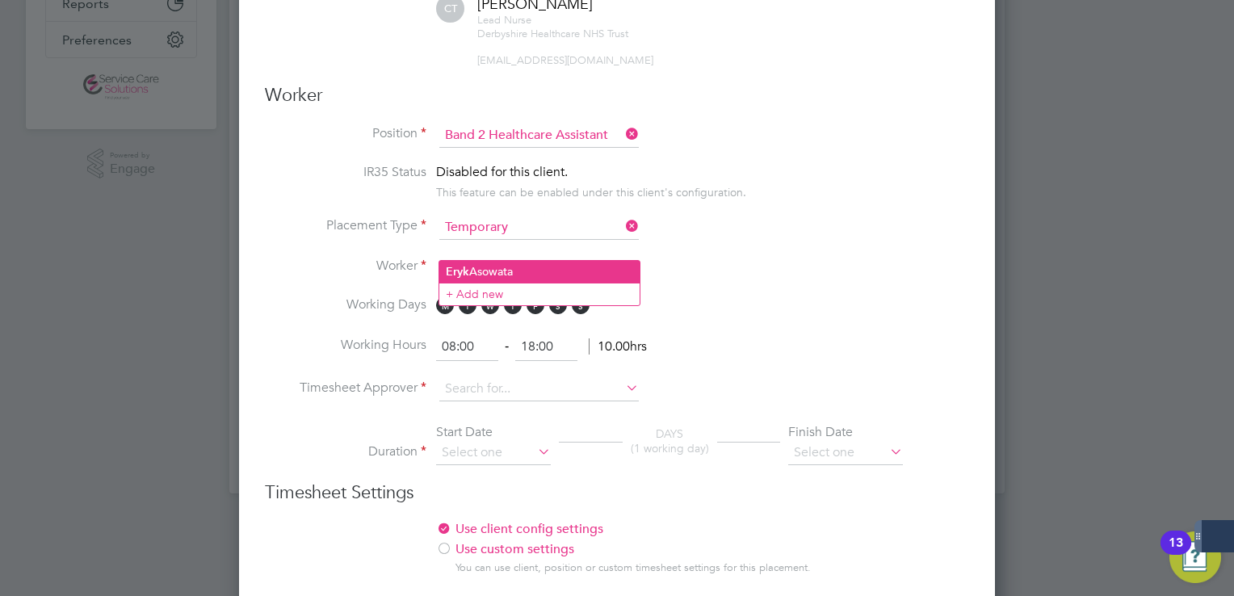
click at [549, 270] on li "Eryk Asowata" at bounding box center [539, 272] width 200 height 22
type input "Eryk Asowata"
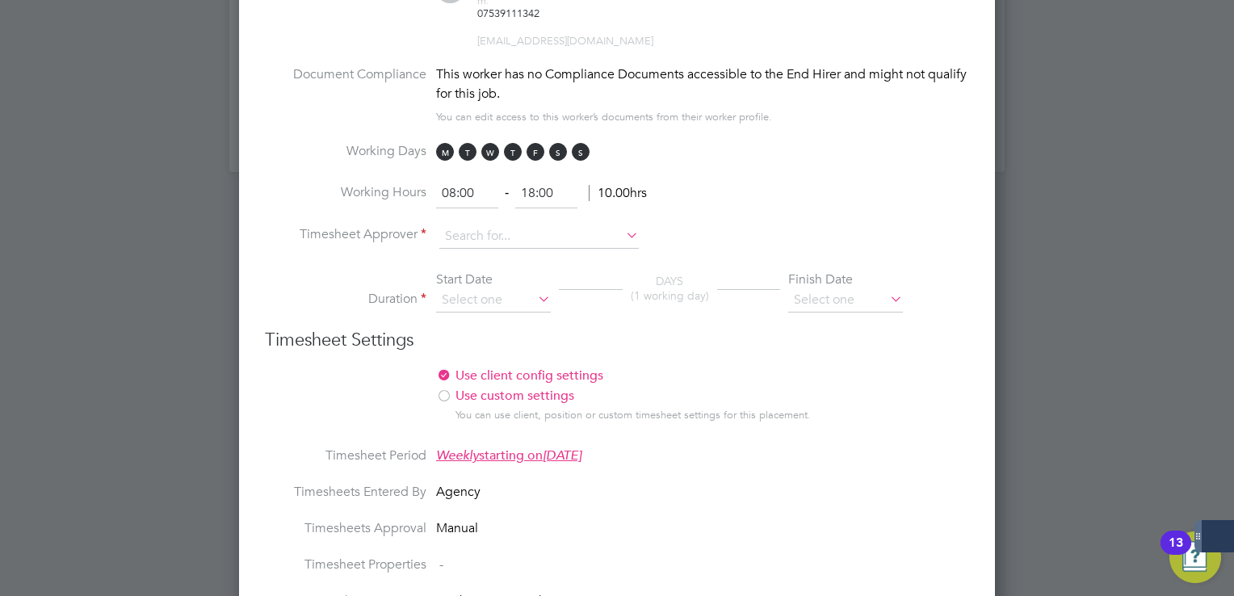
scroll to position [727, 0]
click at [475, 223] on input at bounding box center [539, 235] width 200 height 24
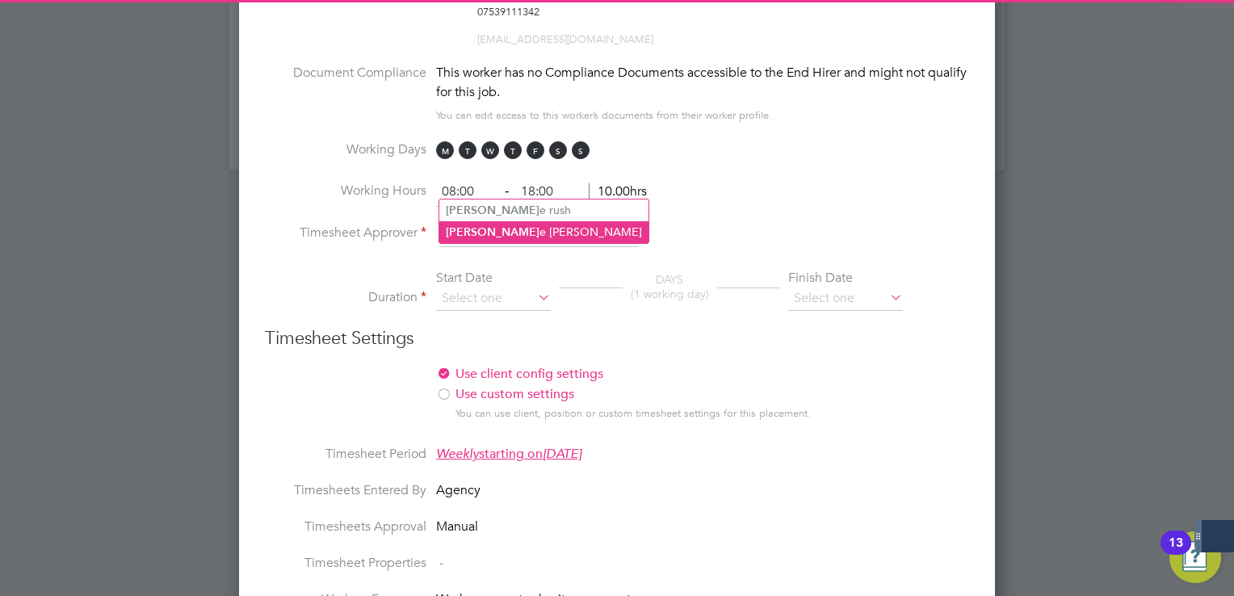
click at [516, 223] on li "Charlott e Turner" at bounding box center [543, 232] width 209 height 22
type input "[PERSON_NAME]"
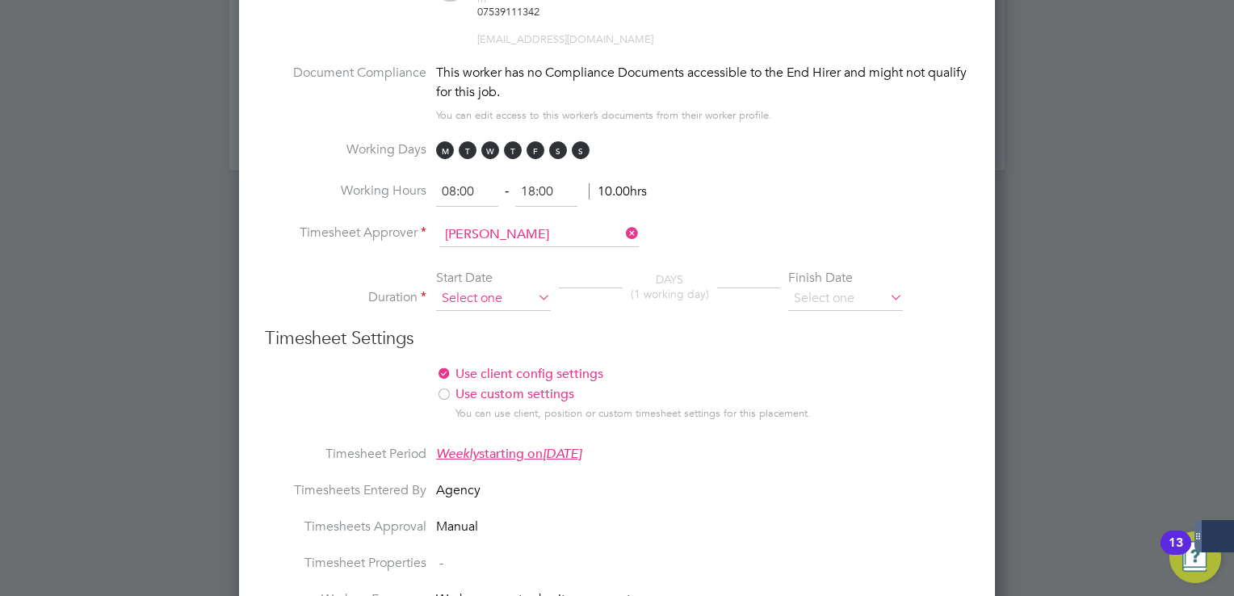
click at [498, 287] on input at bounding box center [493, 299] width 115 height 24
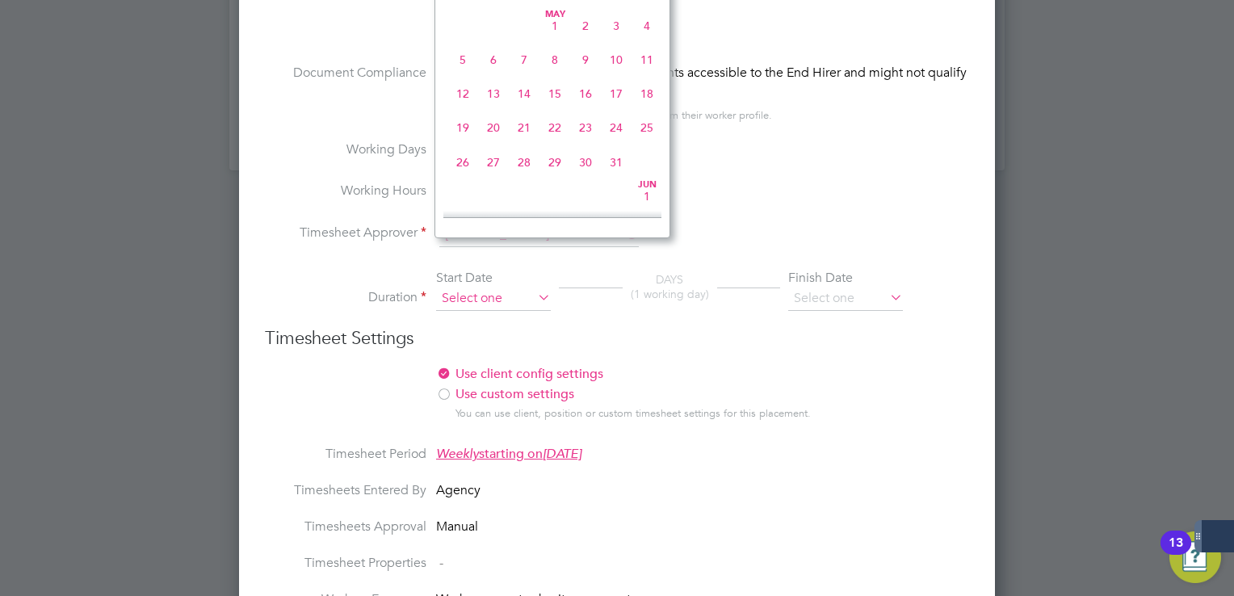
scroll to position [632, 0]
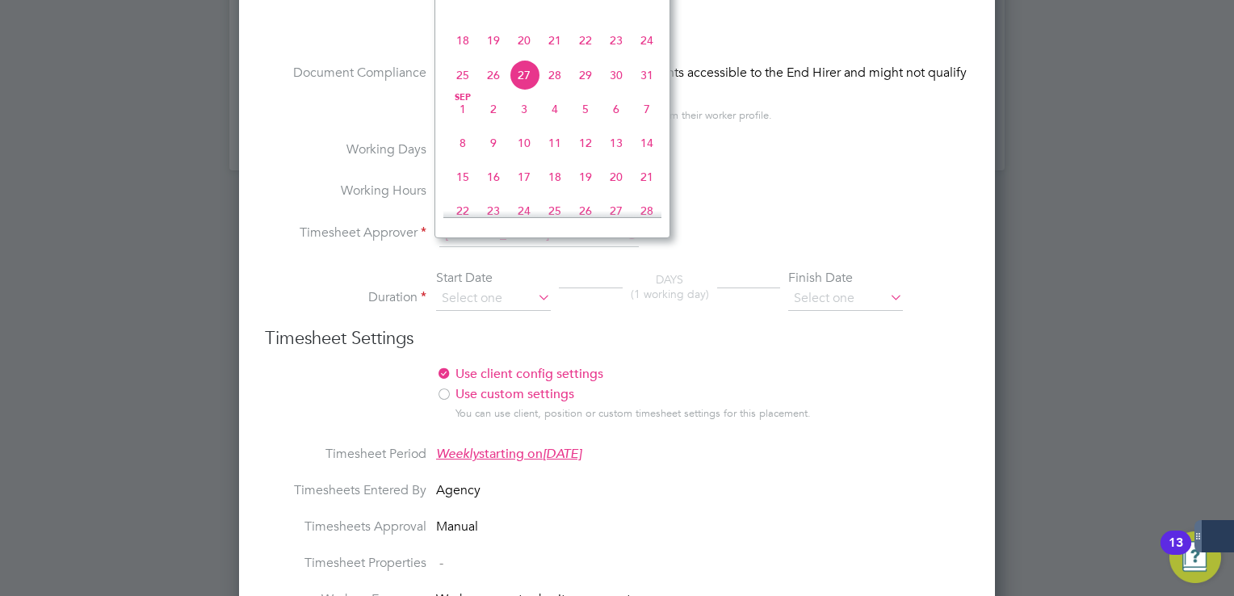
click at [460, 56] on span "18" at bounding box center [463, 40] width 31 height 31
type input "[DATE]"
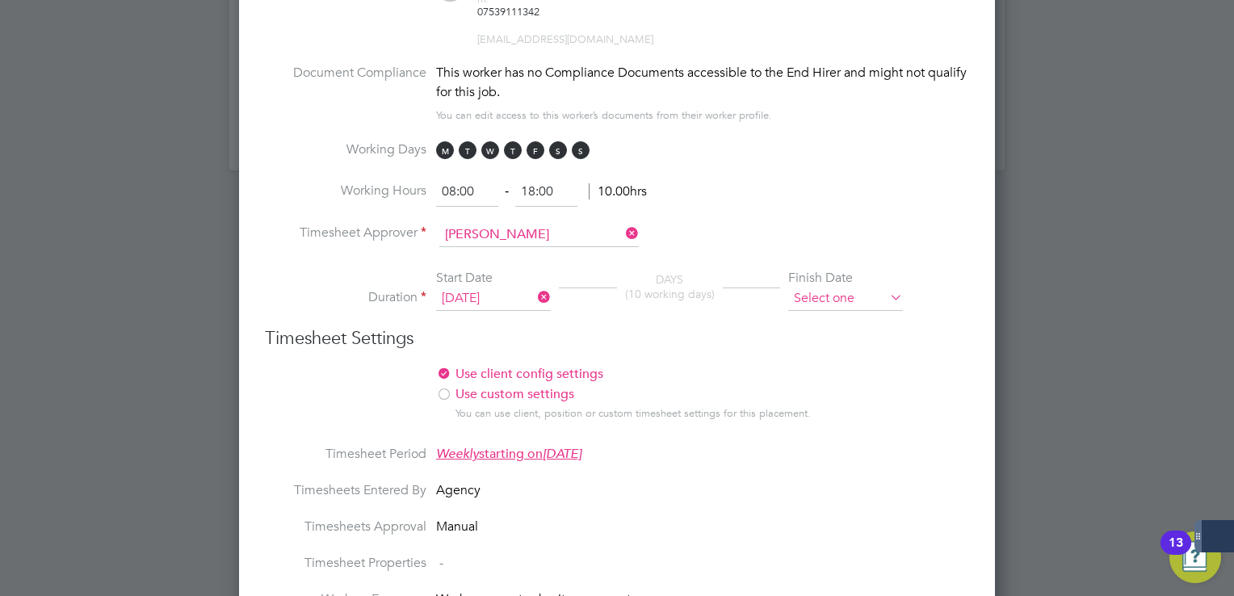
click at [811, 287] on input at bounding box center [845, 299] width 115 height 24
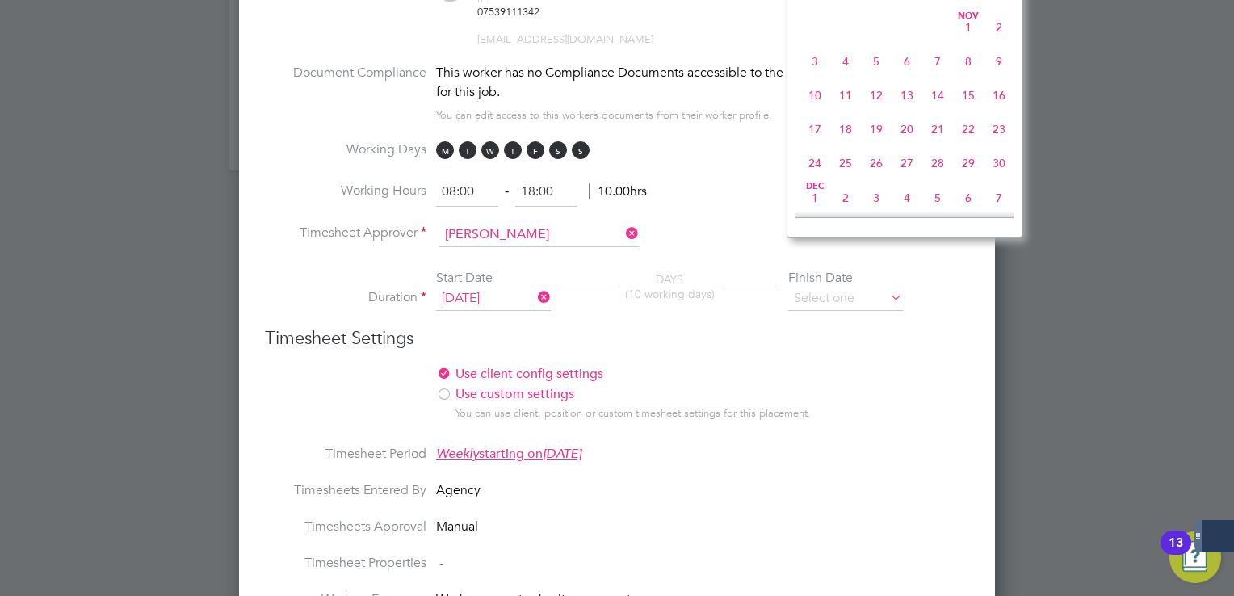
scroll to position [1230, 0]
click at [867, 174] on span "31" at bounding box center [876, 158] width 31 height 31
type input "[DATE]"
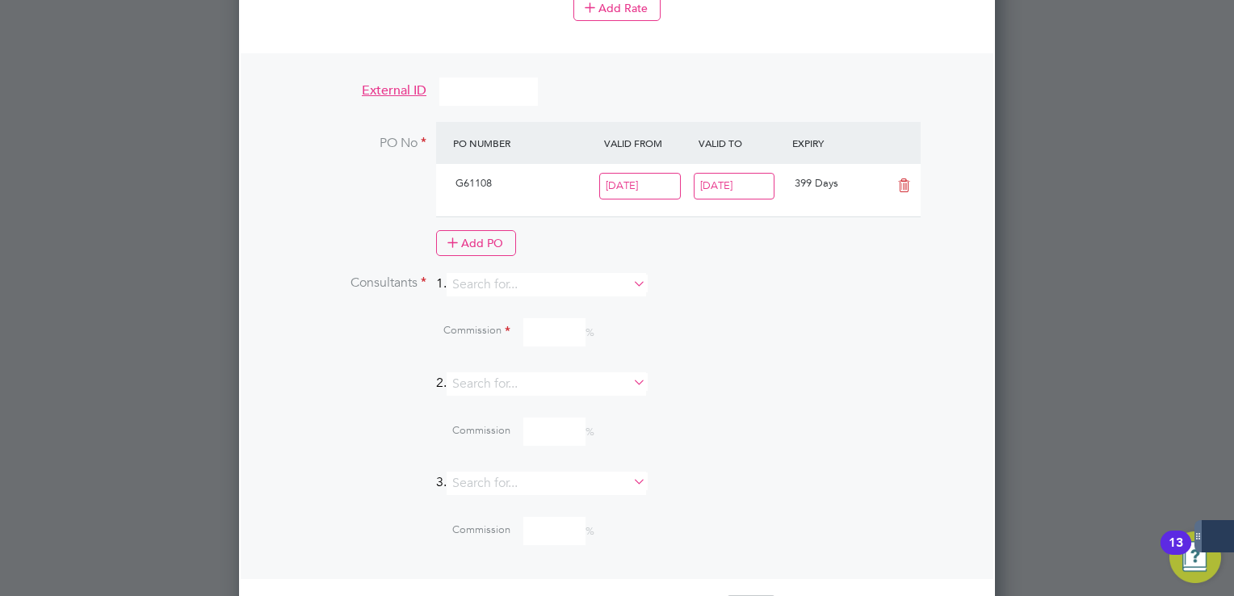
scroll to position [1772, 0]
click at [578, 270] on input at bounding box center [547, 281] width 200 height 23
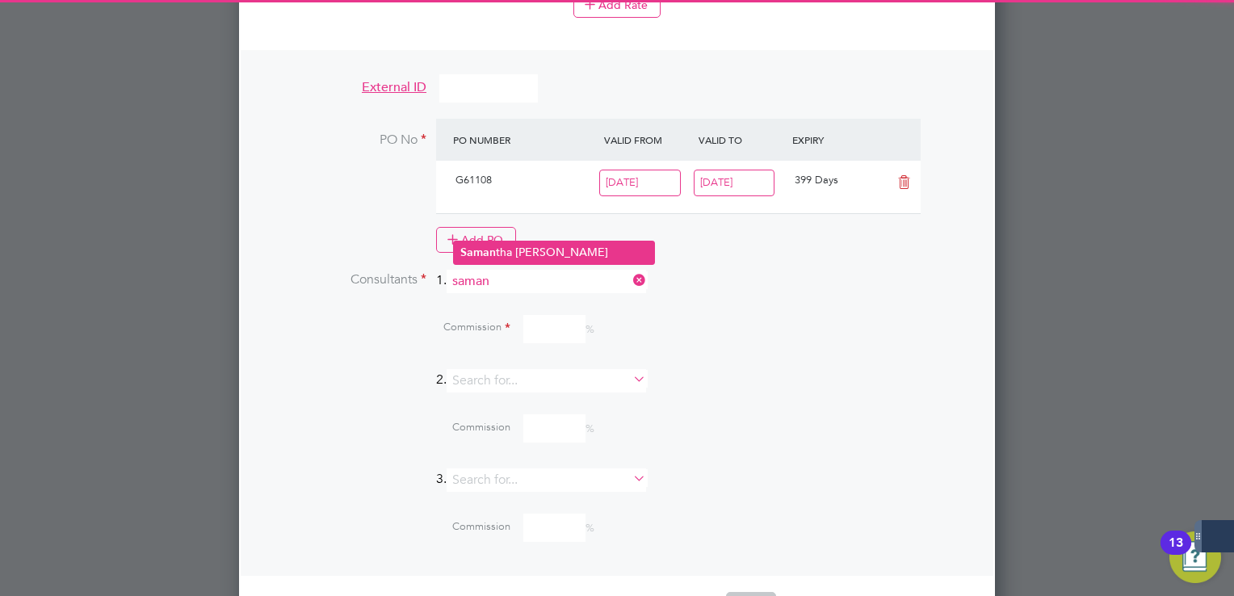
click at [527, 253] on li "Saman tha Dix" at bounding box center [554, 253] width 200 height 22
type input "Samantha Dix"
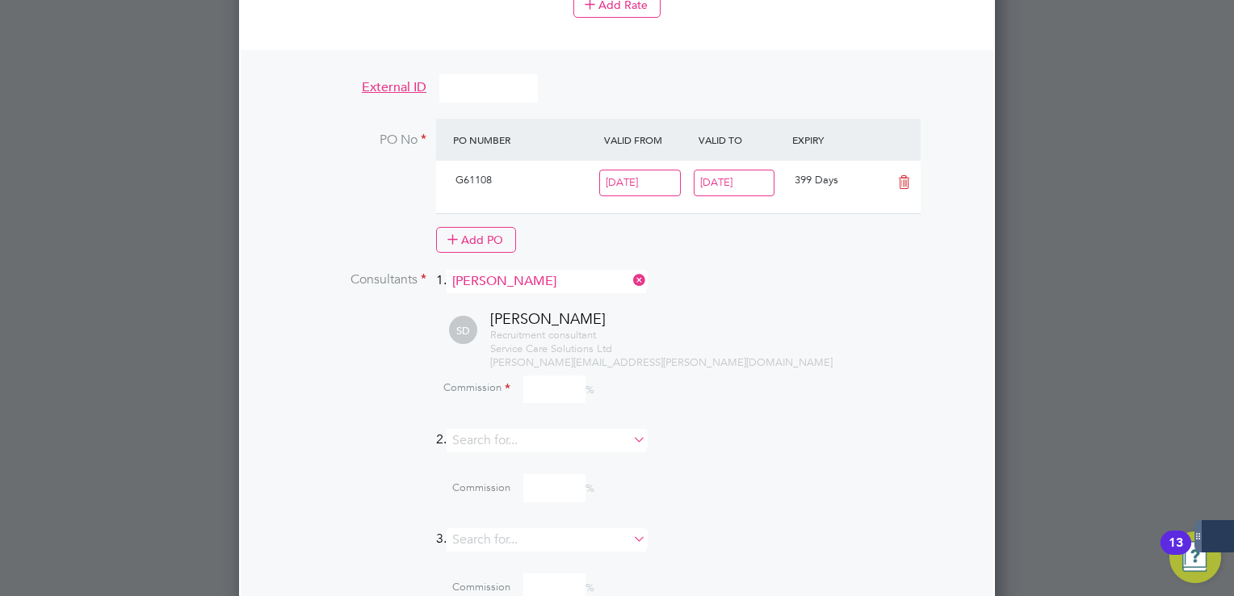
click at [546, 376] on input at bounding box center [554, 390] width 62 height 28
type input "100"
drag, startPoint x: 748, startPoint y: 296, endPoint x: 747, endPoint y: 283, distance: 12.9
click at [750, 329] on div "Recruitment consultant Service Care Solutions Ltd samantha.dix@servicecare.org.…" at bounding box center [729, 349] width 479 height 41
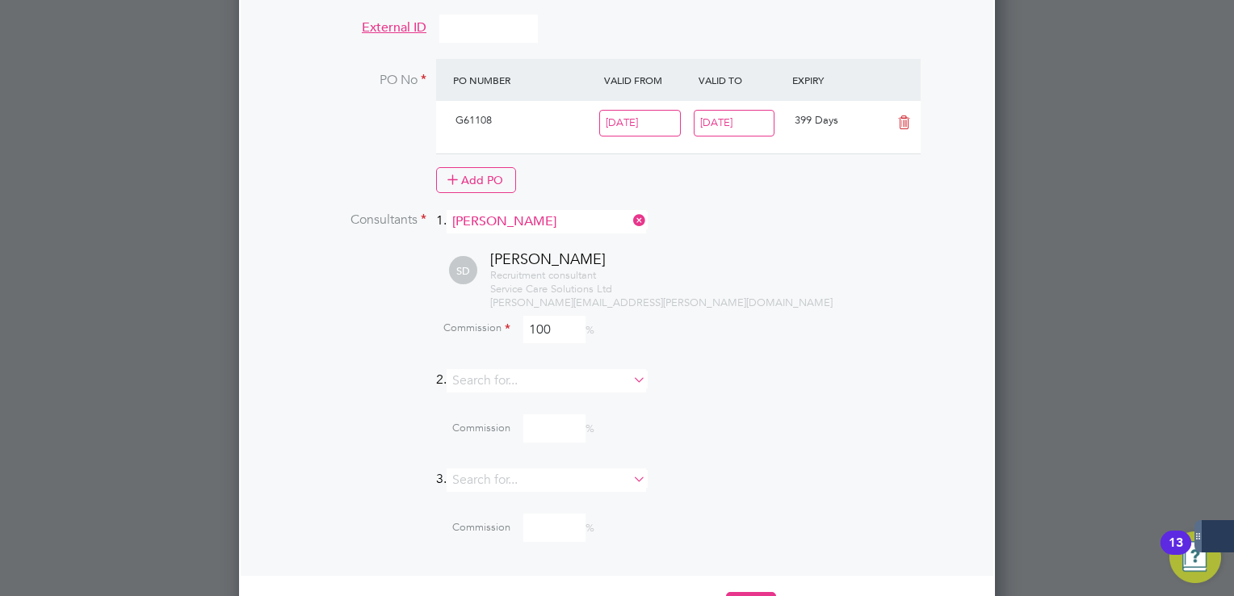
drag, startPoint x: 740, startPoint y: 548, endPoint x: 765, endPoint y: 526, distance: 33.7
click at [742, 592] on button "Save" at bounding box center [751, 605] width 50 height 26
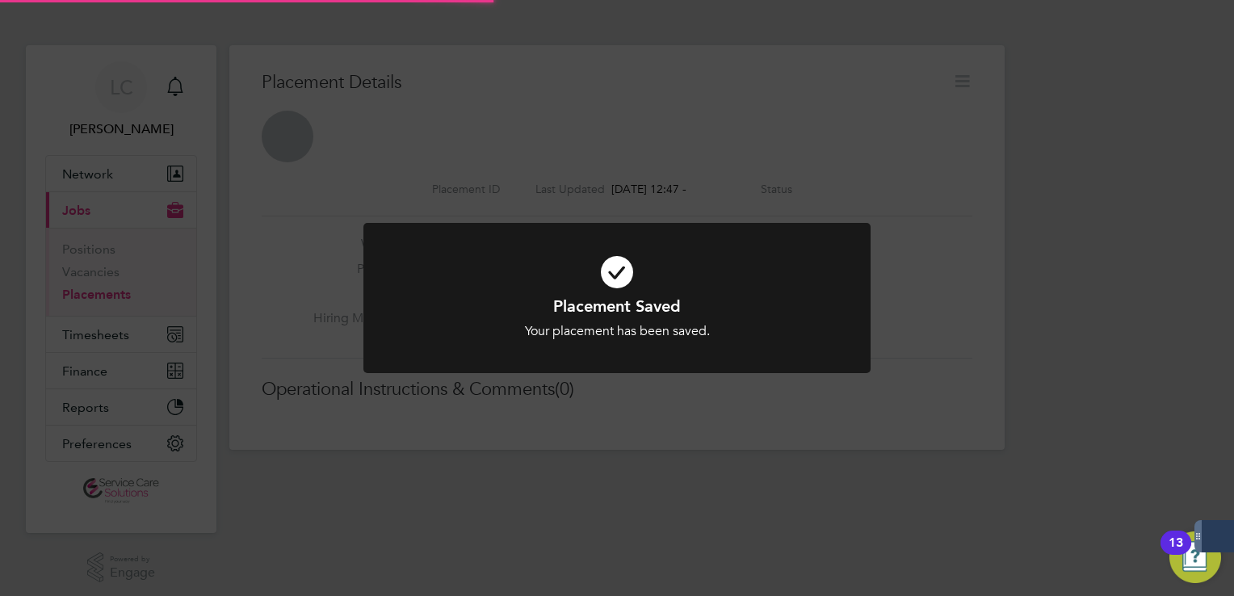
click at [909, 121] on div "Placement Saved Your placement has been saved. Cancel Okay" at bounding box center [617, 298] width 1234 height 596
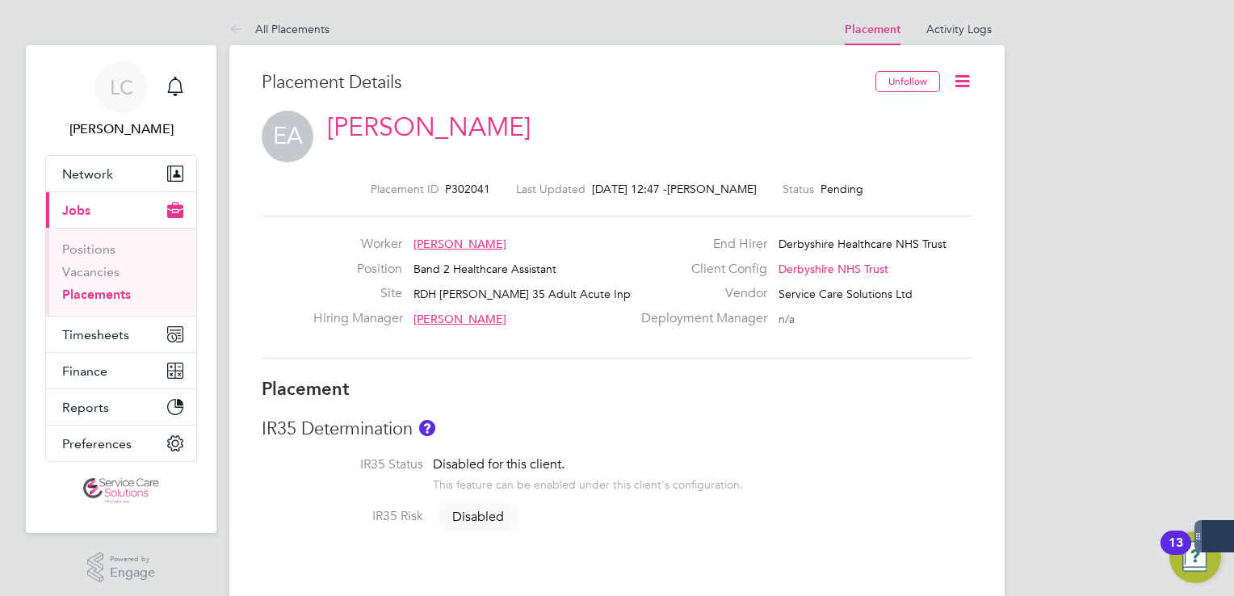
click at [963, 78] on icon at bounding box center [962, 81] width 20 height 20
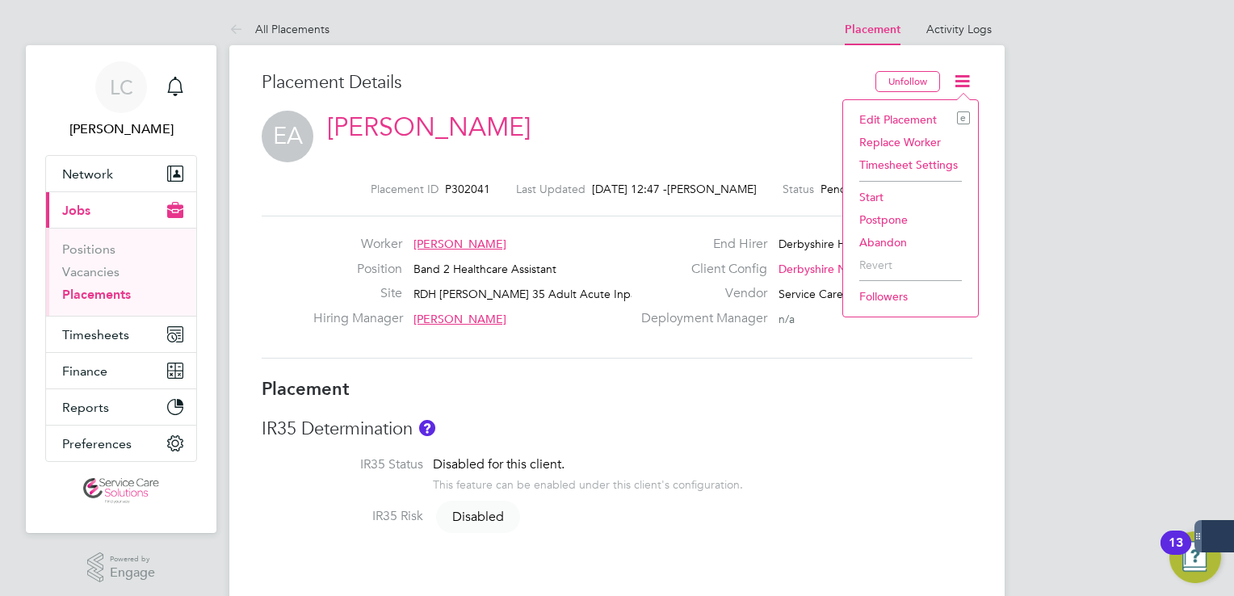
click at [885, 191] on li "Start" at bounding box center [910, 197] width 119 height 23
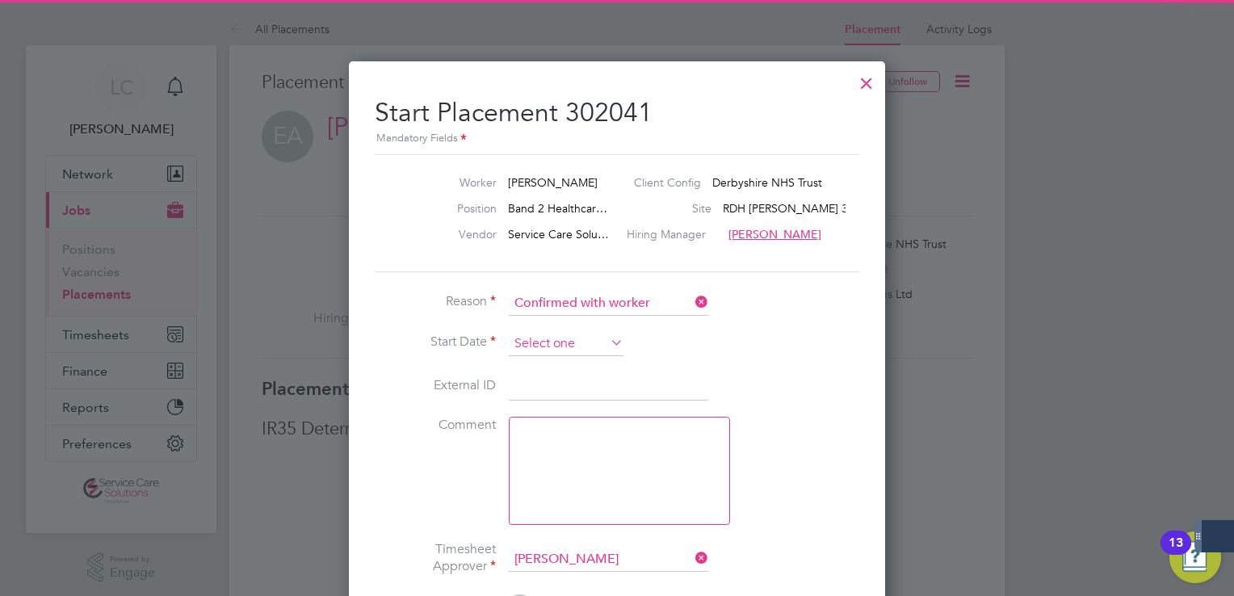
click at [590, 338] on input at bounding box center [566, 344] width 115 height 24
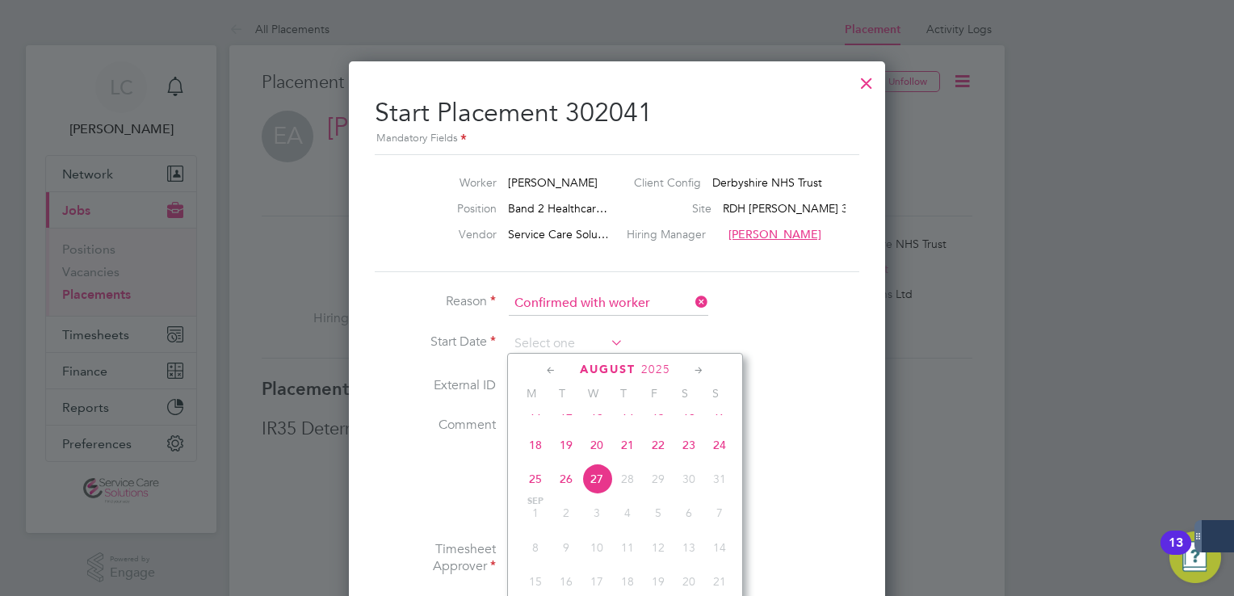
click at [535, 453] on span "18" at bounding box center [535, 445] width 31 height 31
type input "[DATE]"
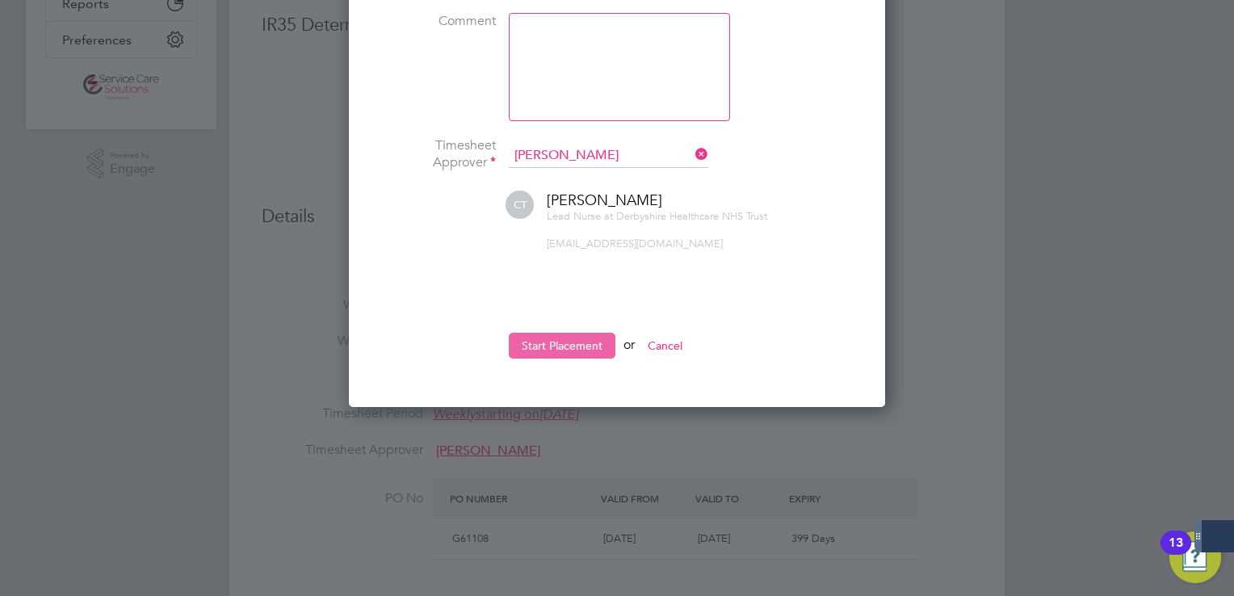
click at [571, 334] on button "Start Placement" at bounding box center [562, 346] width 107 height 26
